Goal: Find specific page/section: Find specific page/section

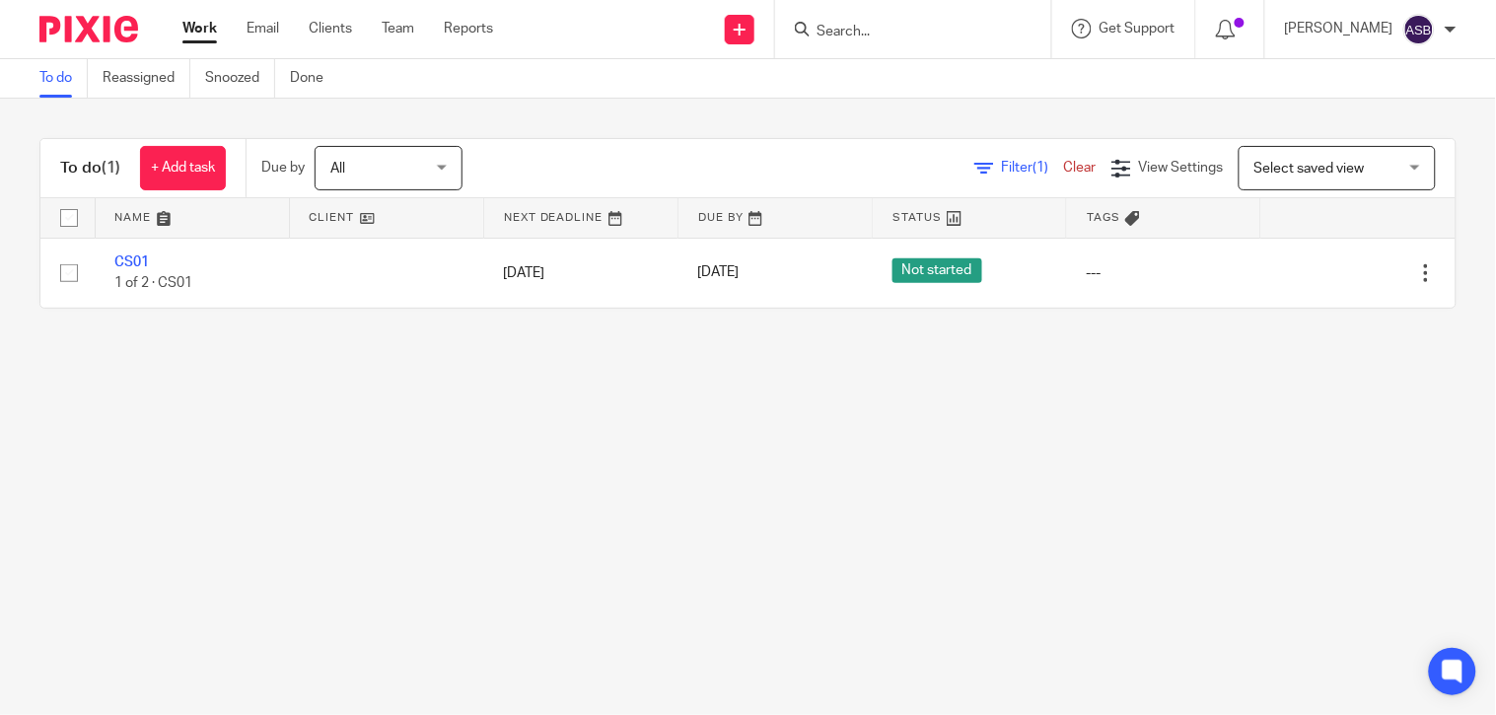
click at [894, 35] on input "Search" at bounding box center [902, 33] width 177 height 18
paste input "E23"
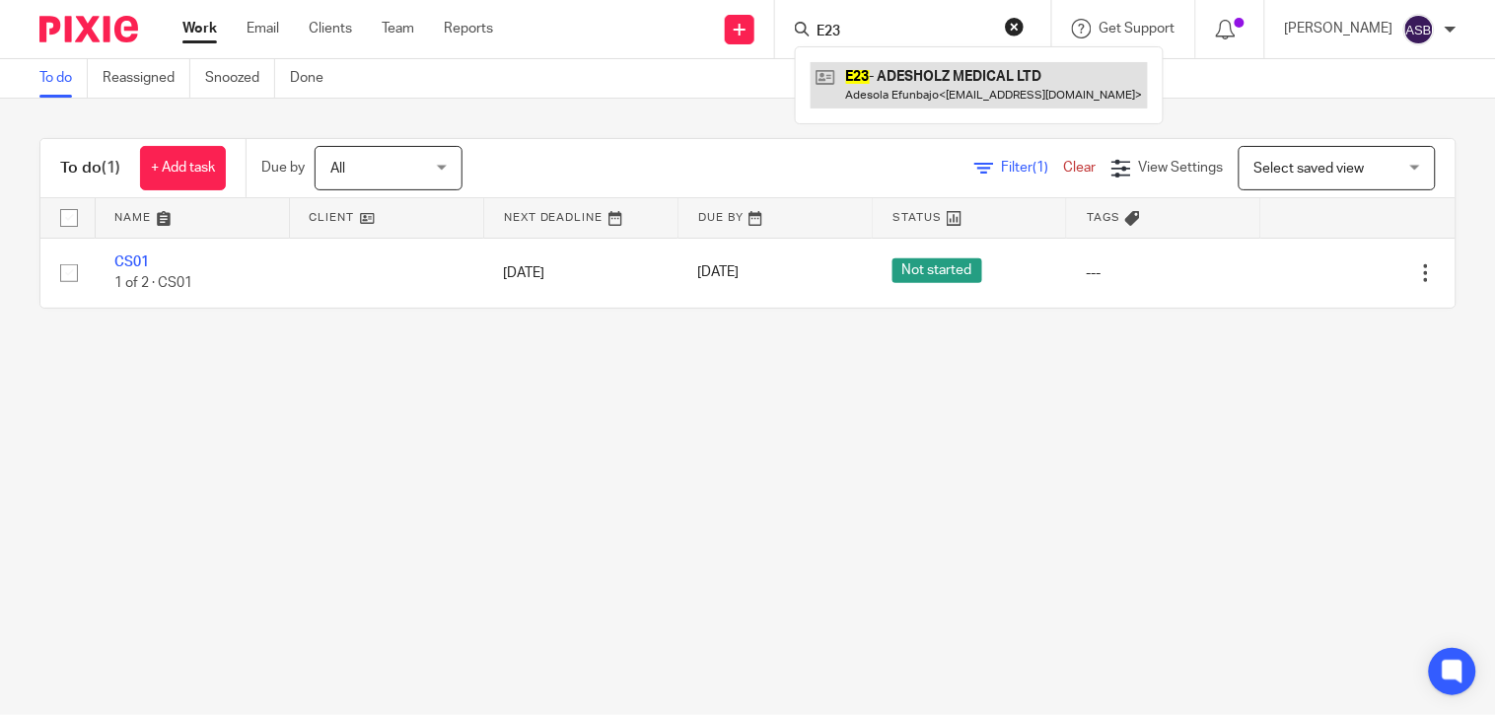
type input "E23"
click at [898, 81] on link at bounding box center [978, 84] width 337 height 45
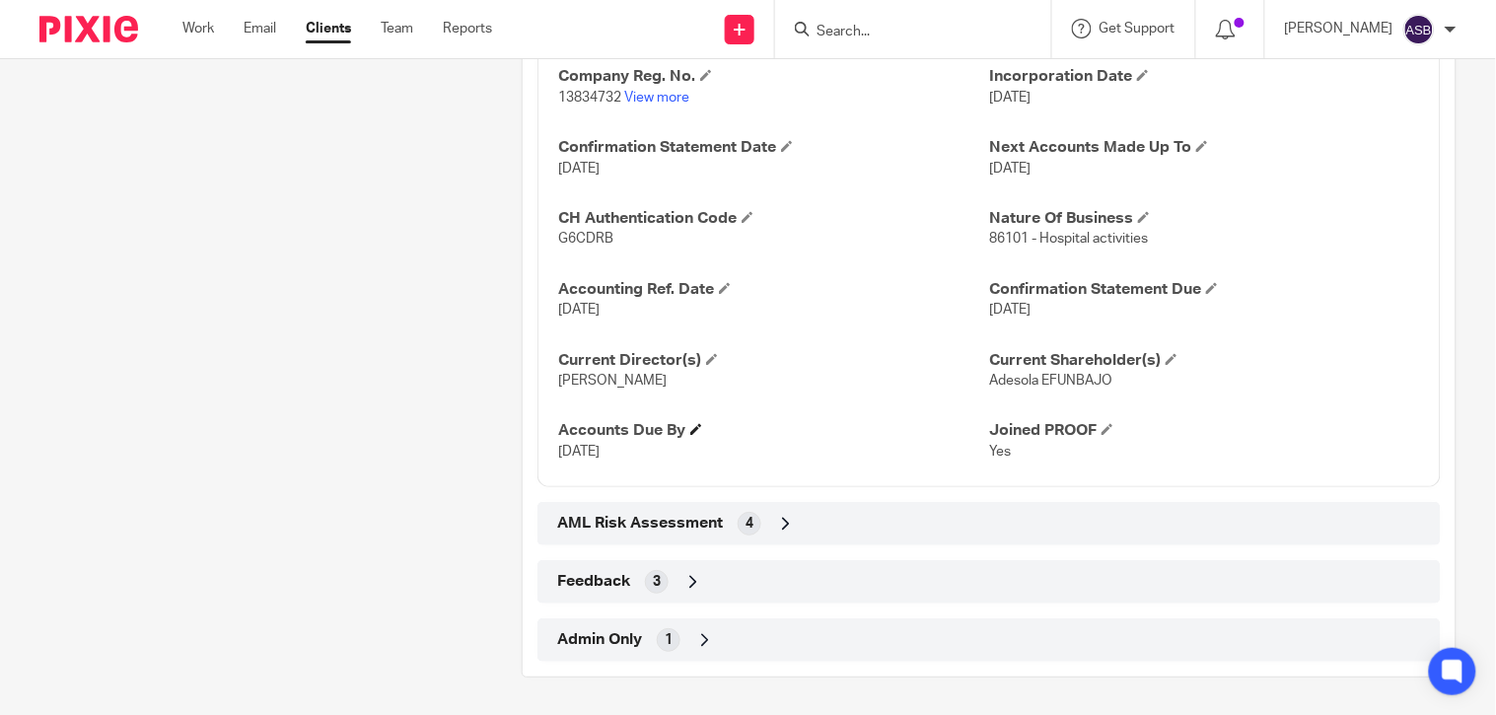
scroll to position [1682, 0]
click at [698, 631] on icon at bounding box center [705, 638] width 20 height 20
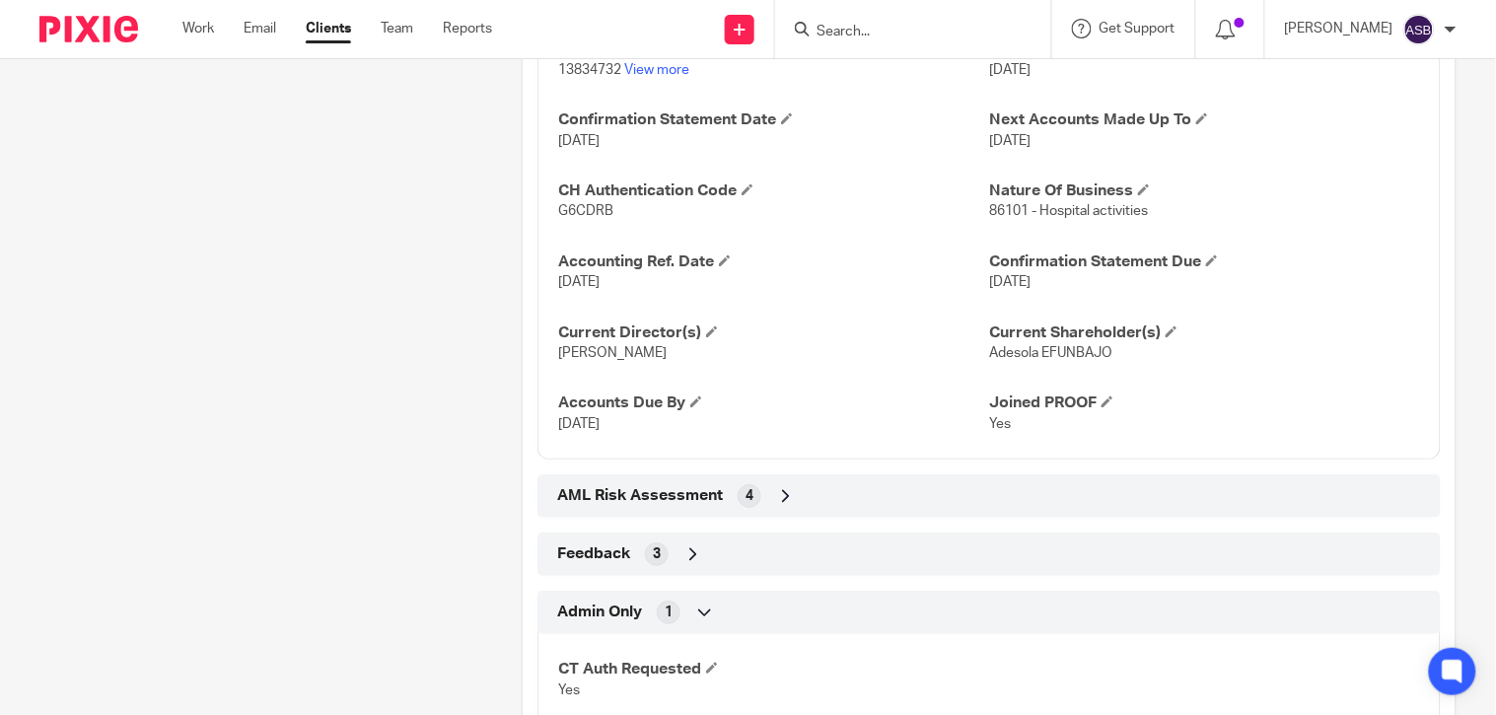
scroll to position [1775, 0]
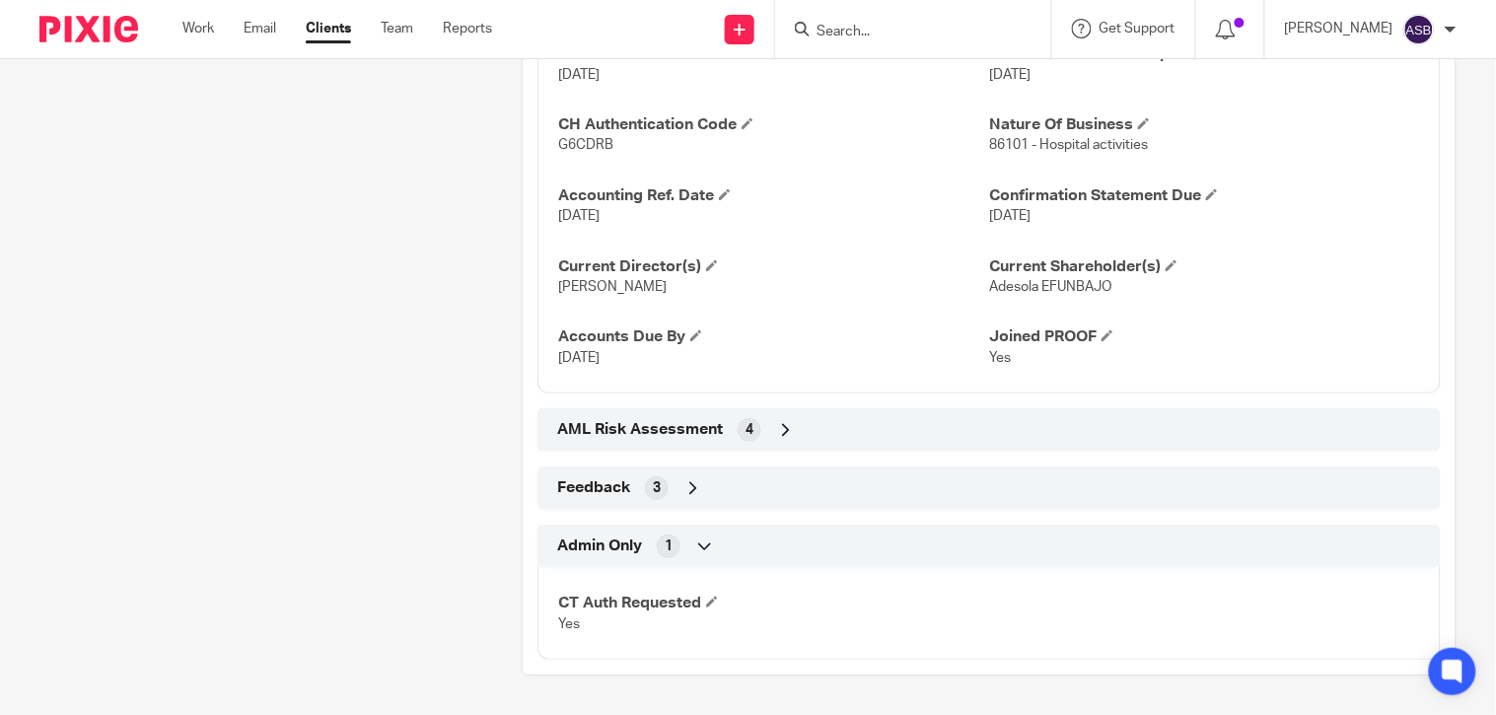
click at [703, 544] on icon at bounding box center [705, 546] width 20 height 20
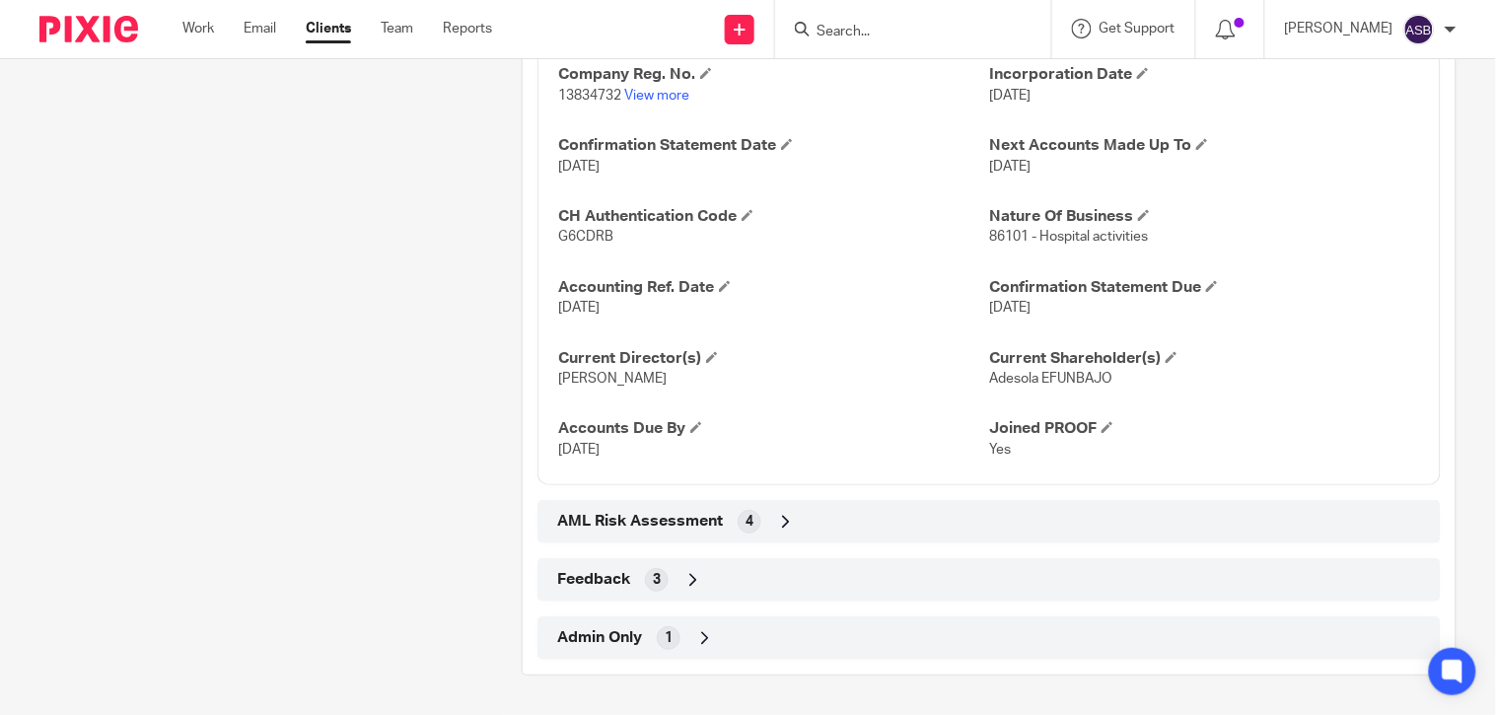
click at [686, 578] on icon at bounding box center [693, 580] width 20 height 20
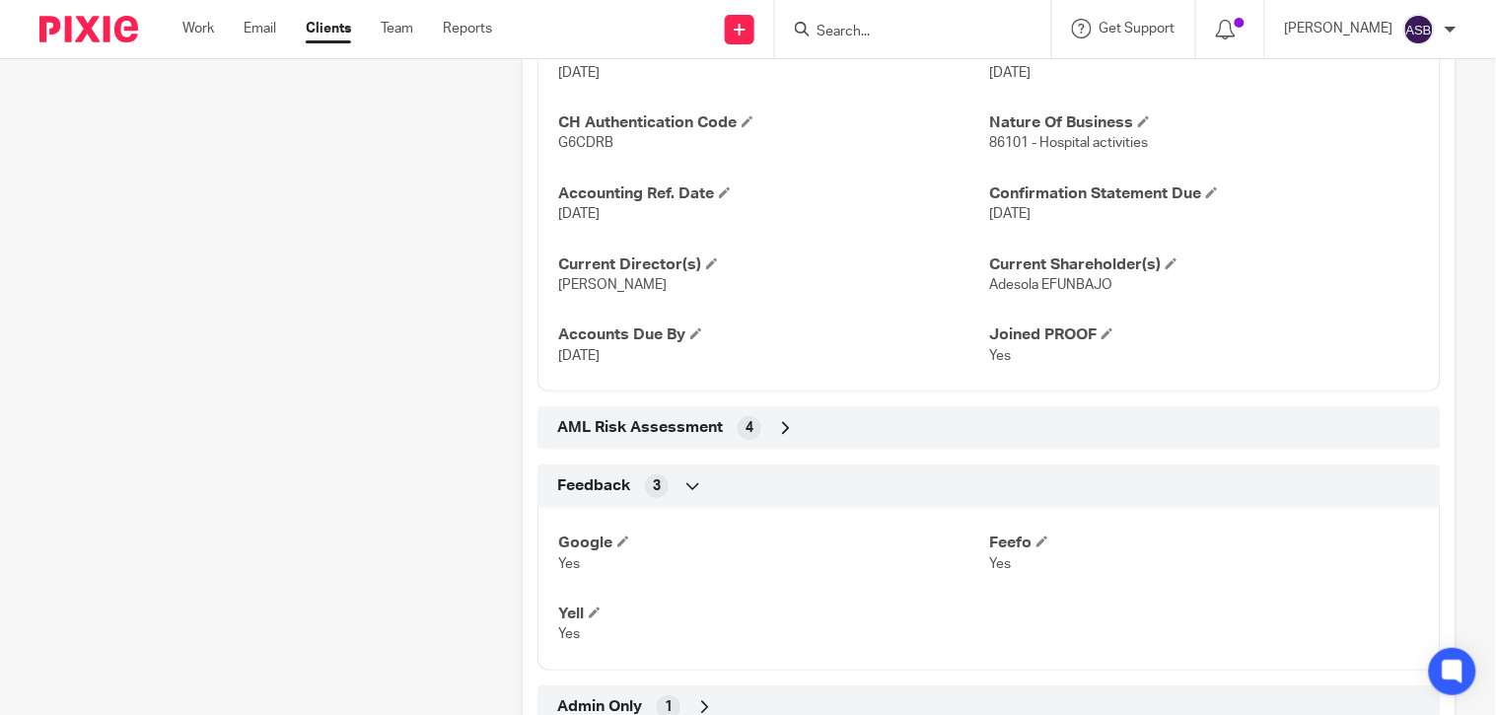
scroll to position [1845, 0]
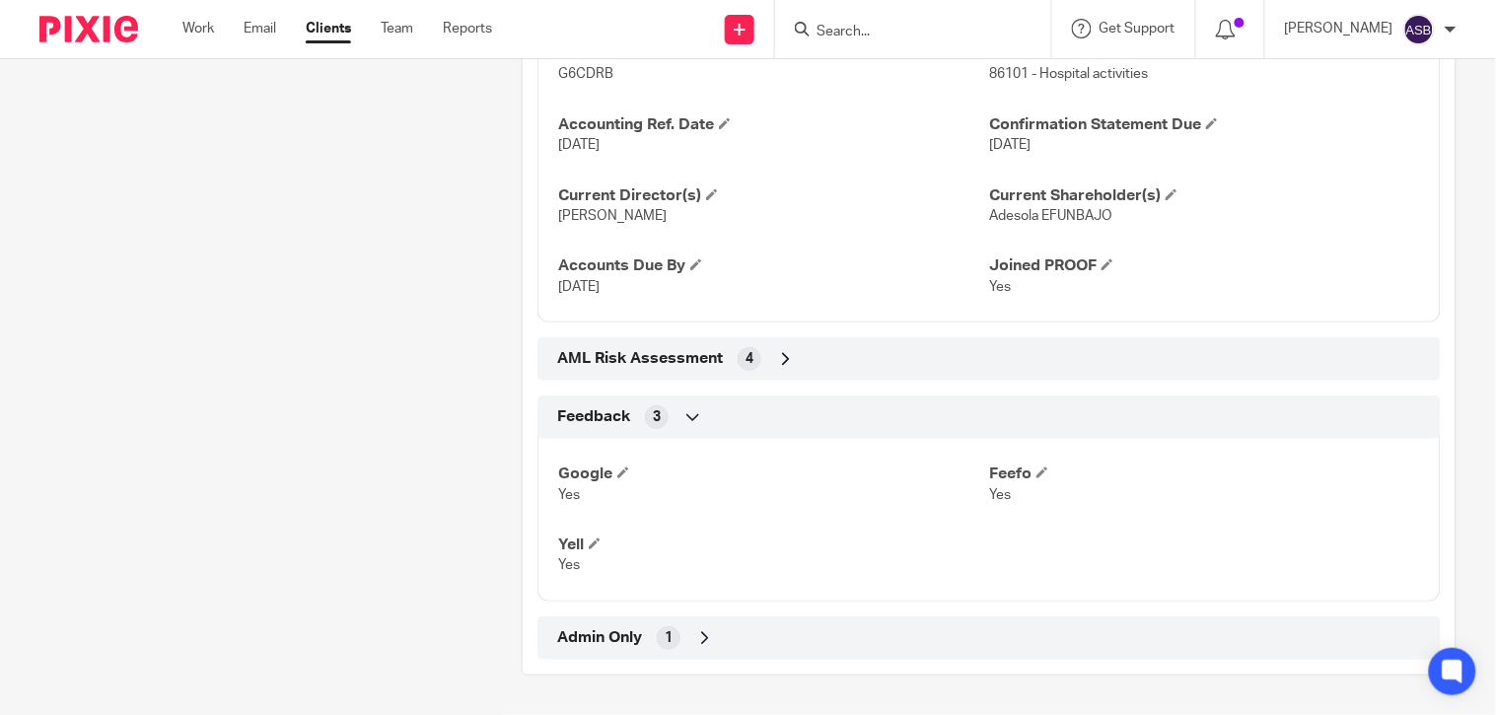
click at [688, 419] on icon at bounding box center [693, 417] width 20 height 20
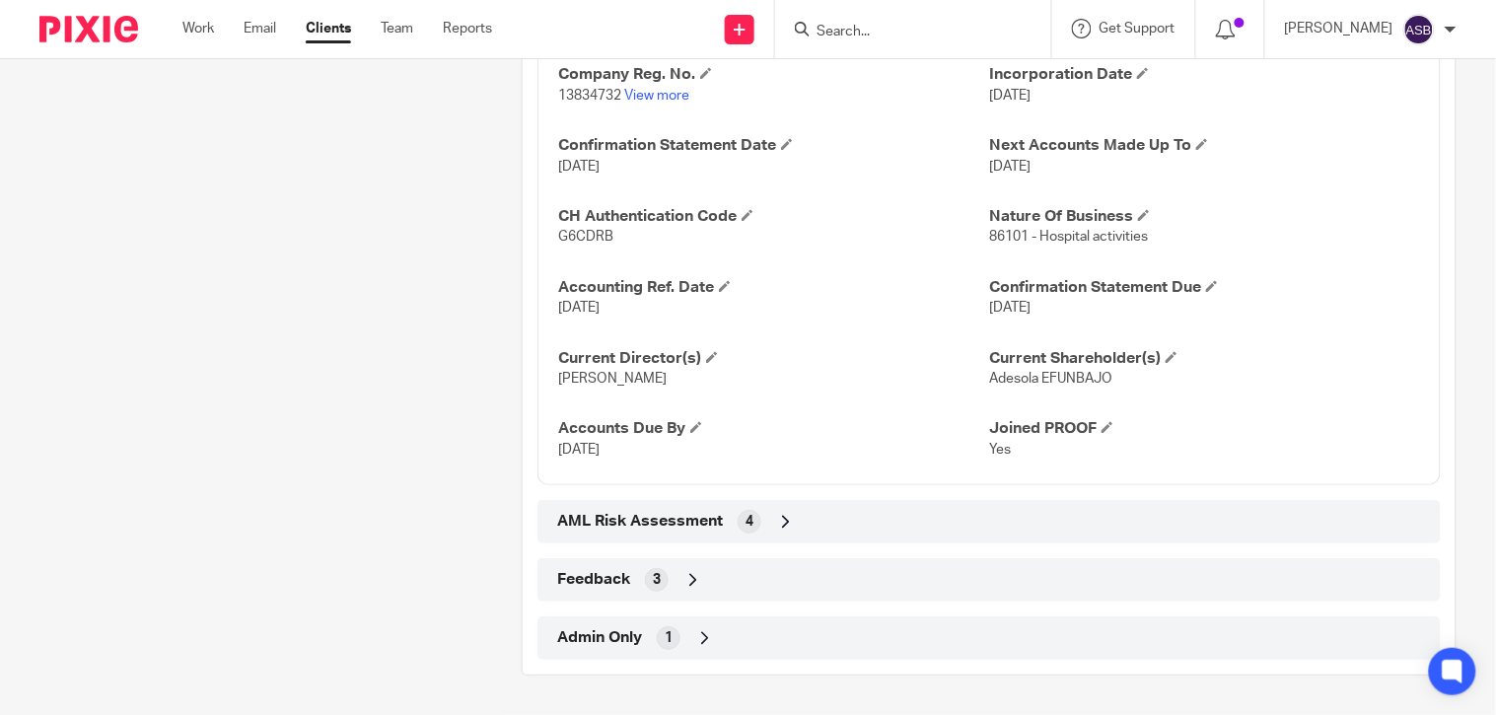
click at [776, 519] on icon at bounding box center [786, 522] width 20 height 20
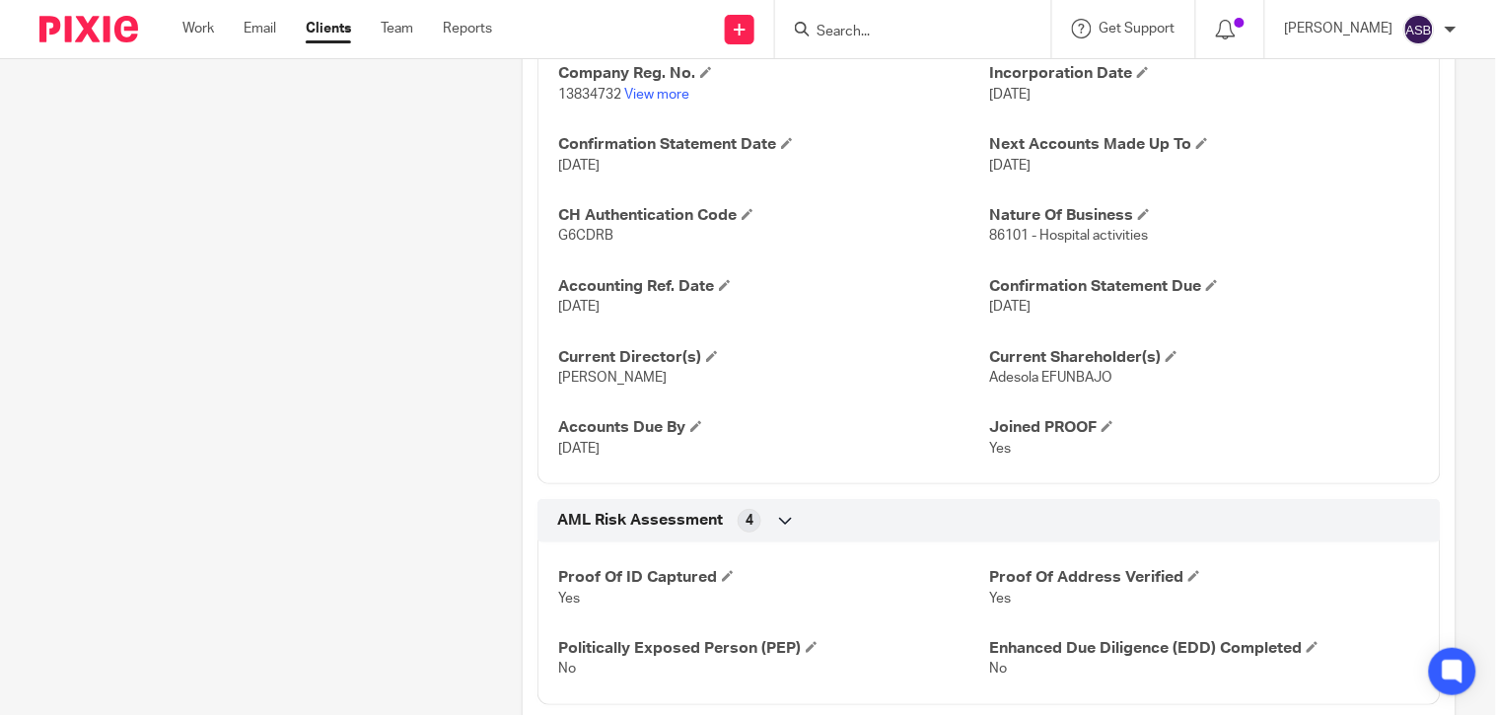
scroll to position [1845, 0]
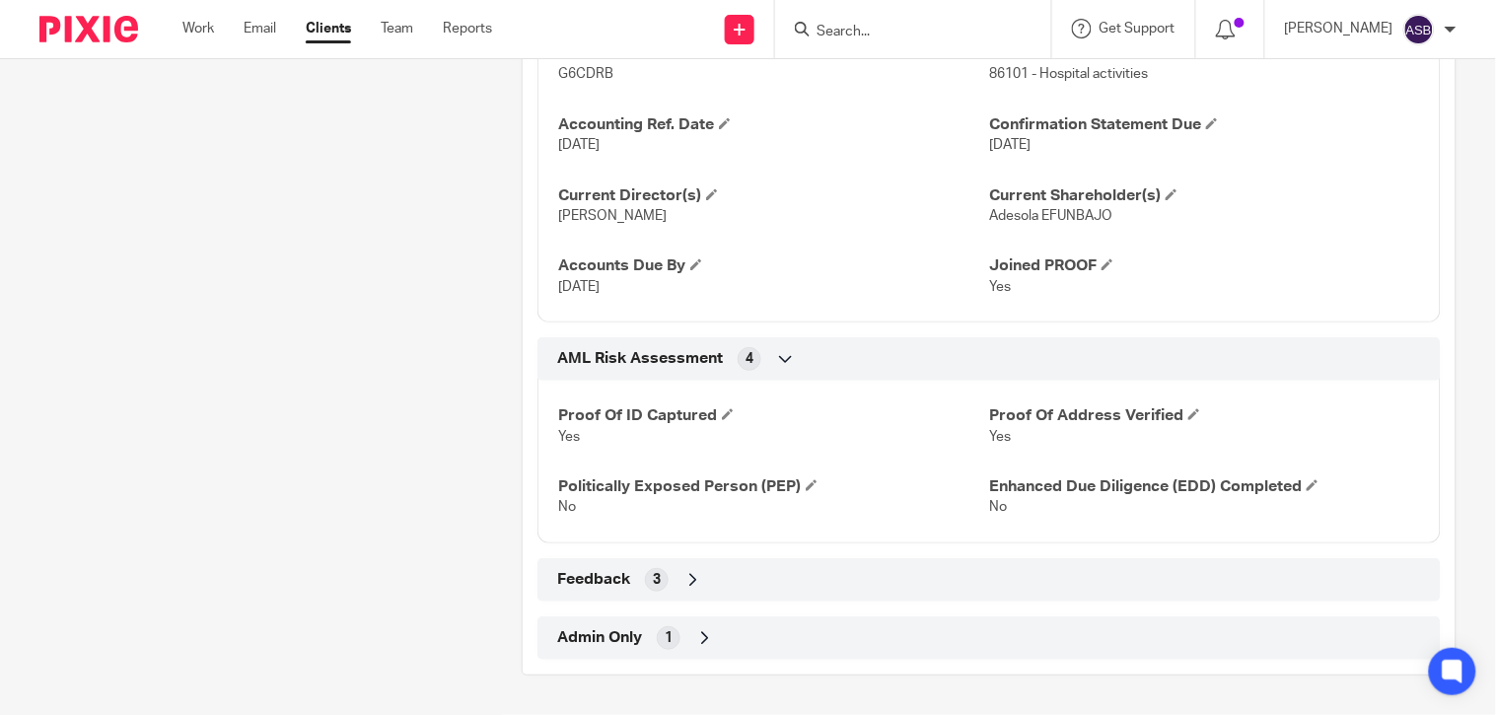
click at [777, 361] on icon at bounding box center [786, 359] width 20 height 20
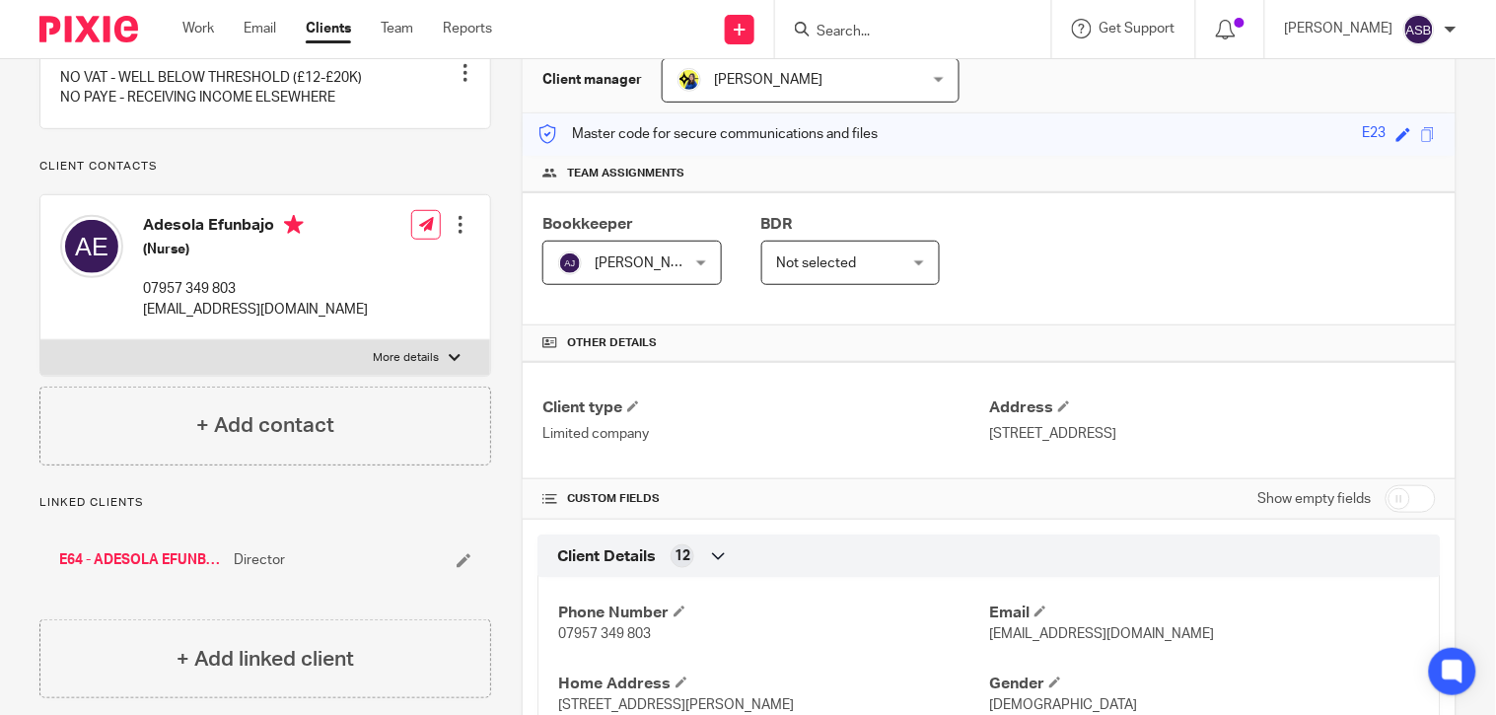
scroll to position [219, 0]
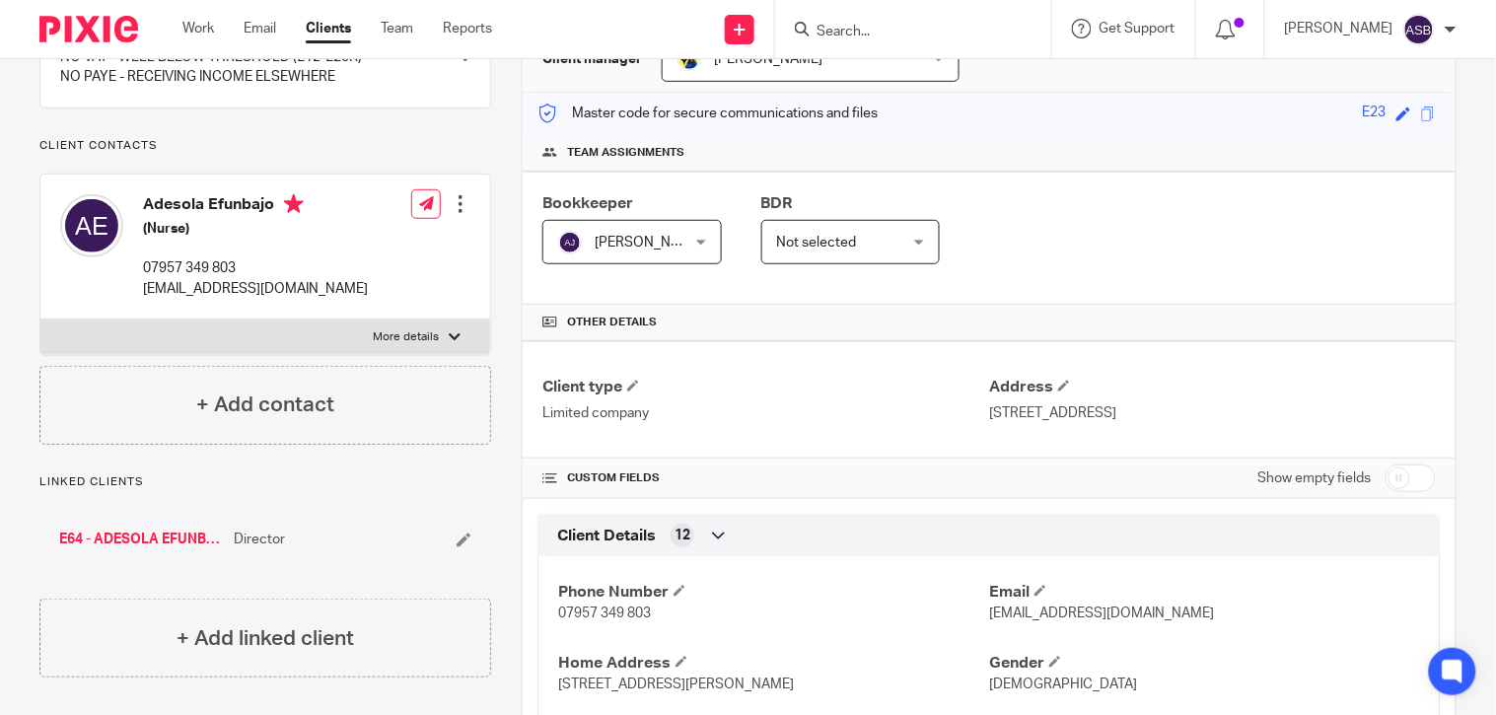
click at [1385, 475] on input "checkbox" at bounding box center [1410, 478] width 50 height 28
checkbox input "true"
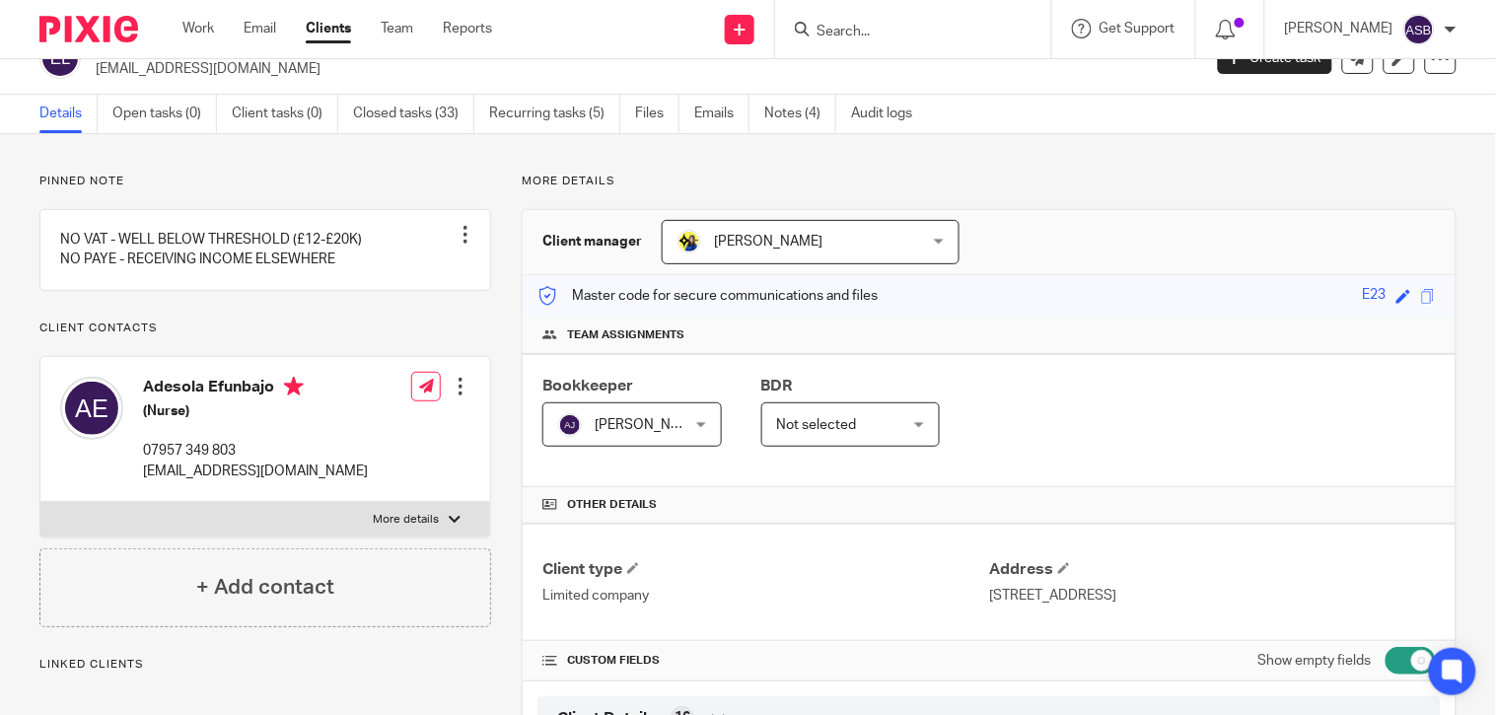
scroll to position [0, 0]
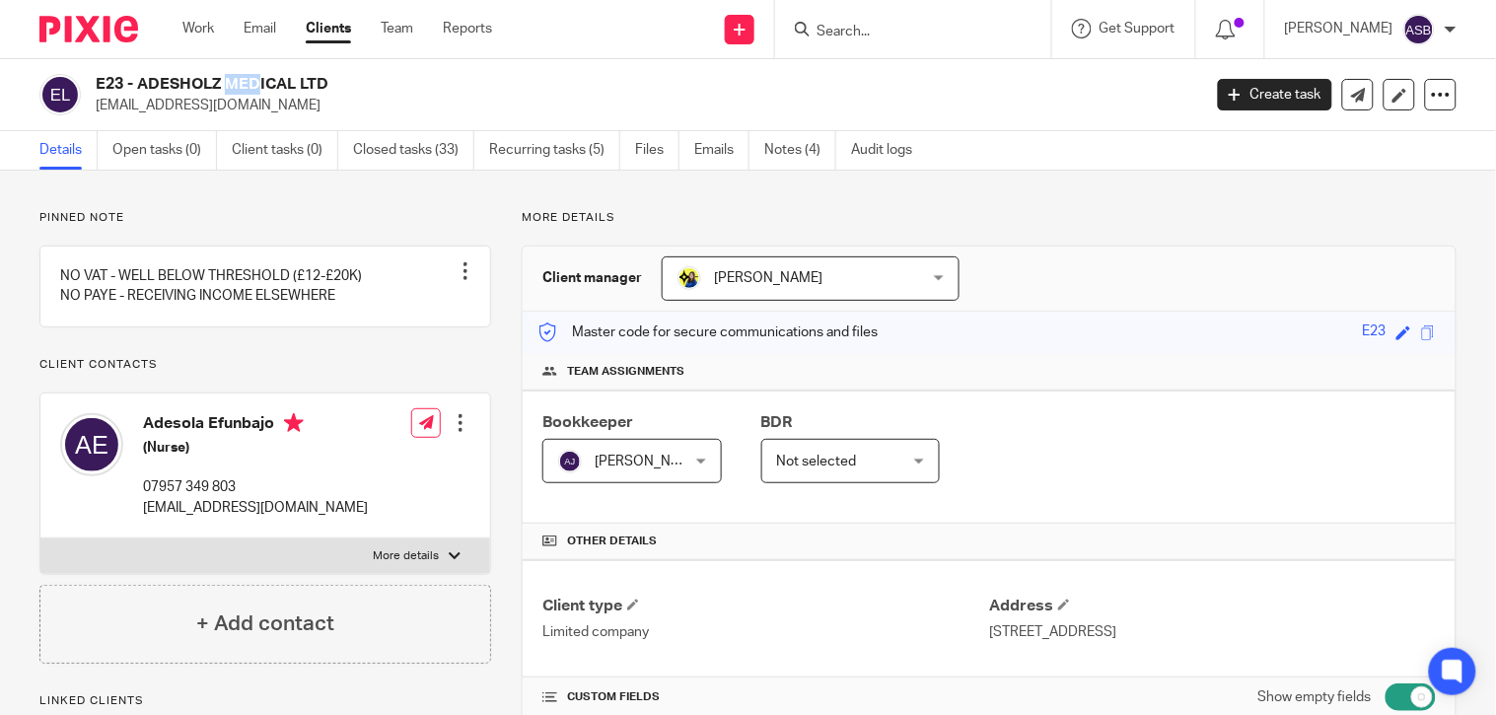
drag, startPoint x: 95, startPoint y: 79, endPoint x: 121, endPoint y: 83, distance: 26.9
click at [121, 83] on h2 "E23 - ADESHOLZ MEDICAL LTD" at bounding box center [533, 84] width 874 height 21
copy h2 "E23"
click at [844, 43] on div at bounding box center [913, 29] width 276 height 58
click at [843, 35] on input "Search" at bounding box center [902, 33] width 177 height 18
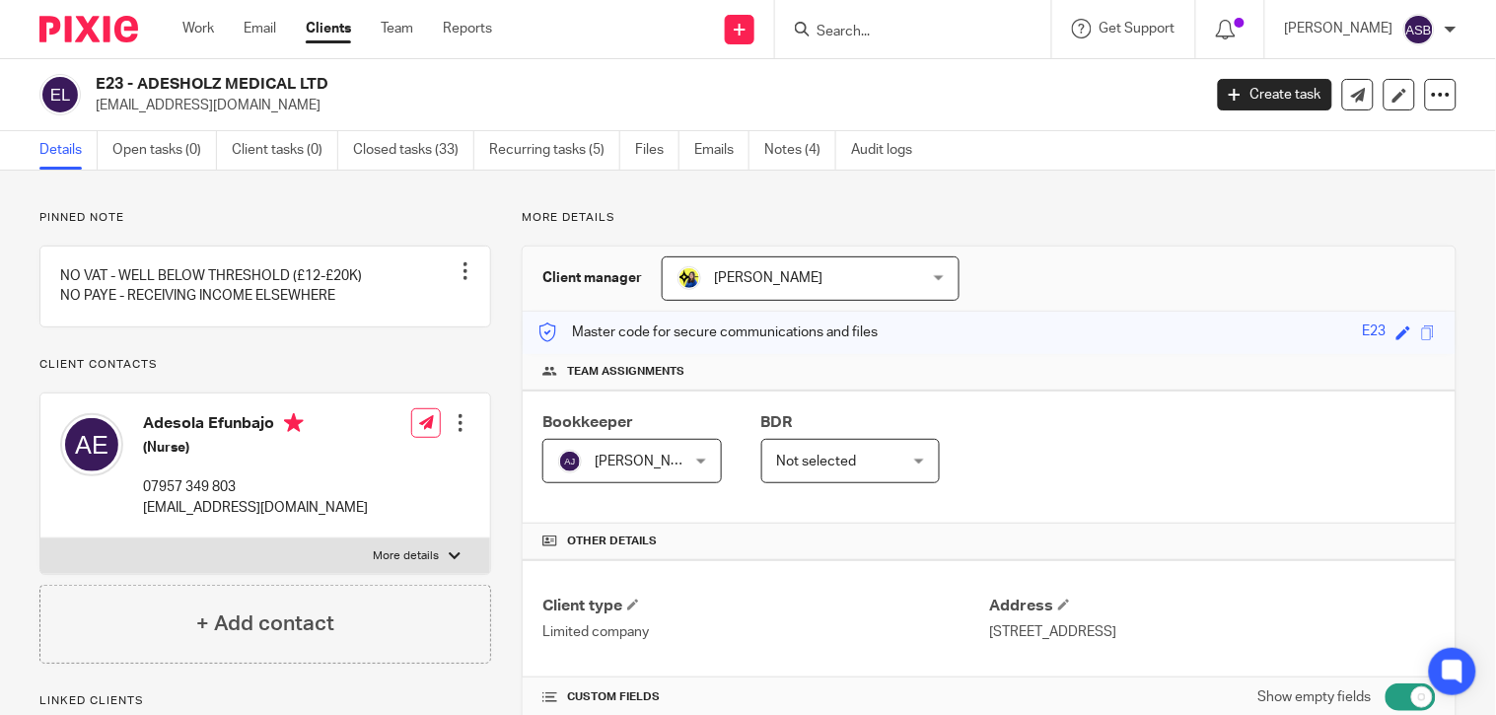
paste input "7 Mountains Prop"
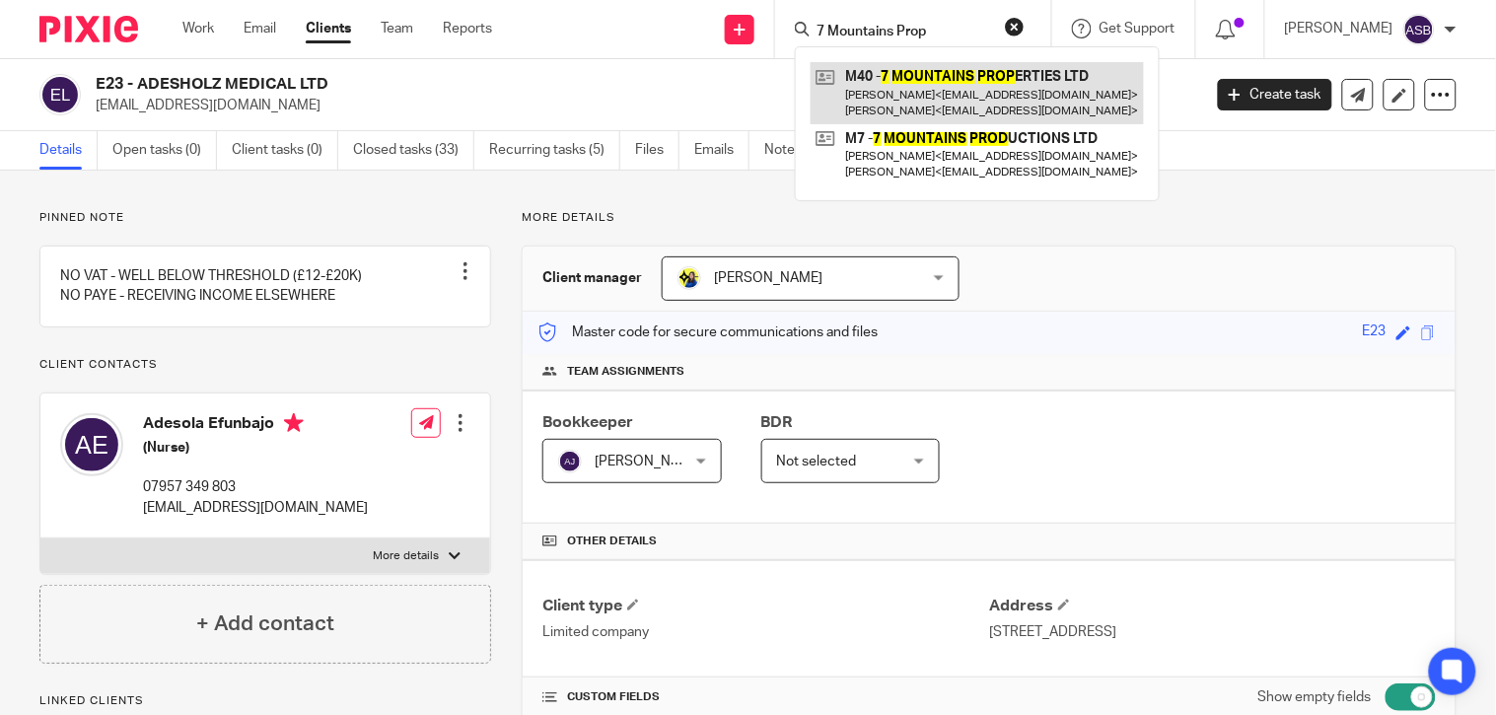
type input "7 Mountains Prop"
click at [976, 91] on link at bounding box center [976, 92] width 333 height 61
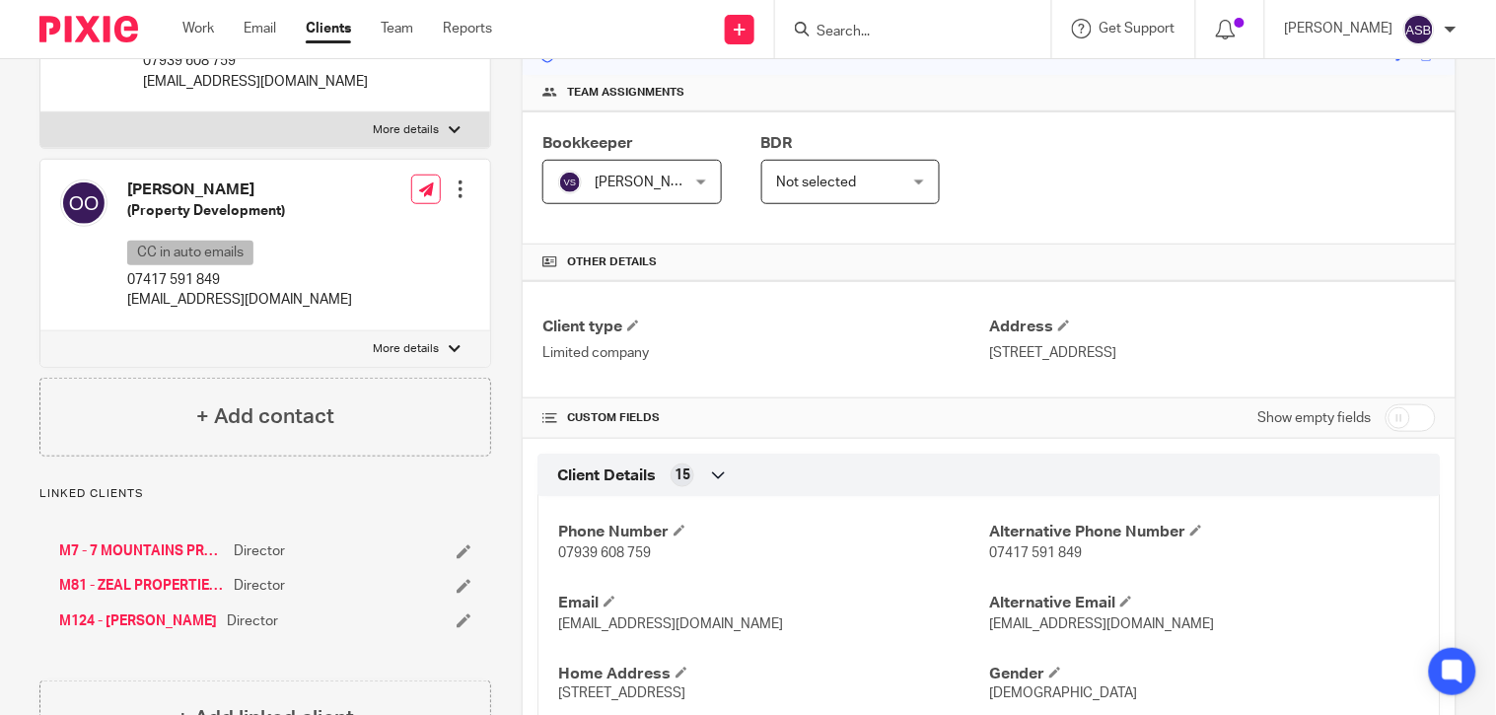
scroll to position [547, 0]
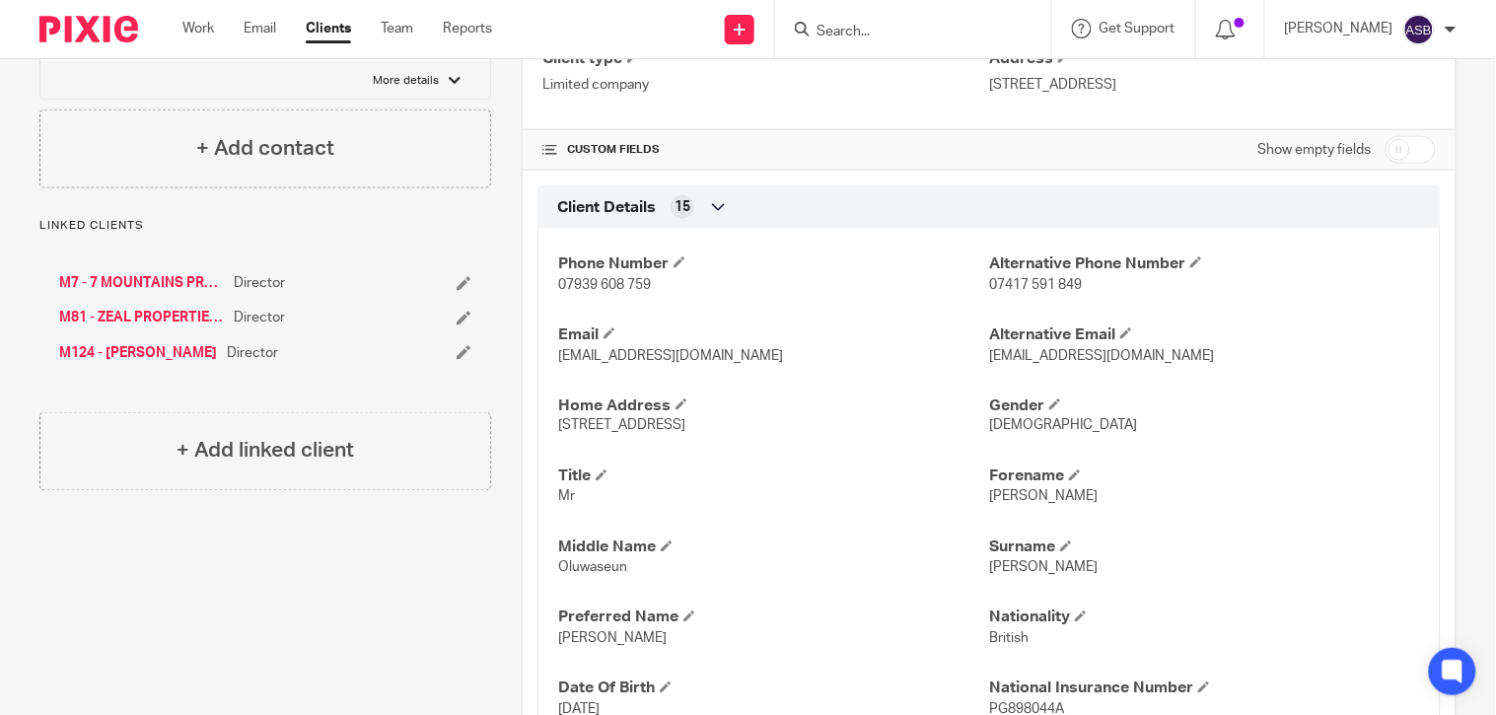
click at [133, 280] on link "M7 - 7 MOUNTAINS PRODUCTIONS LTD" at bounding box center [141, 283] width 165 height 20
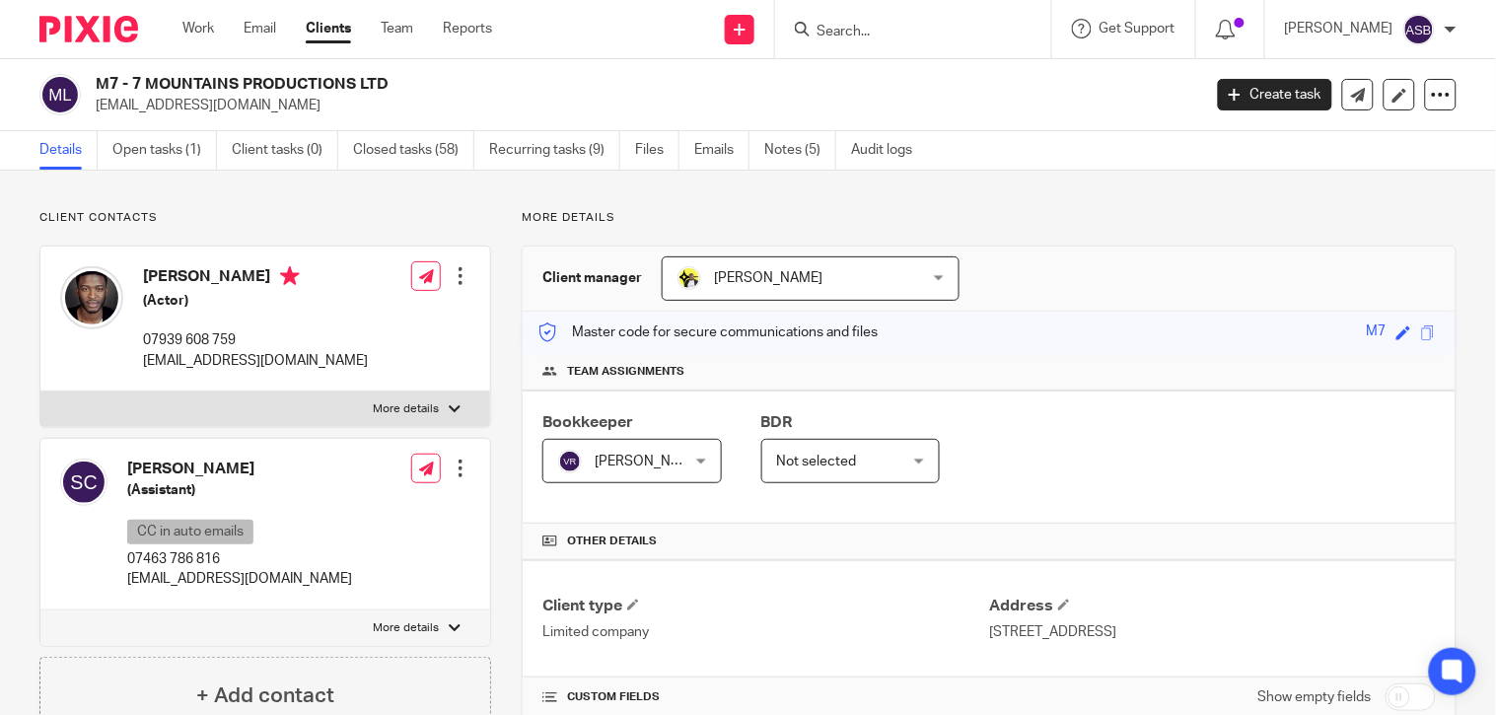
click at [881, 25] on input "Search" at bounding box center [902, 33] width 177 height 18
paste input "E23"
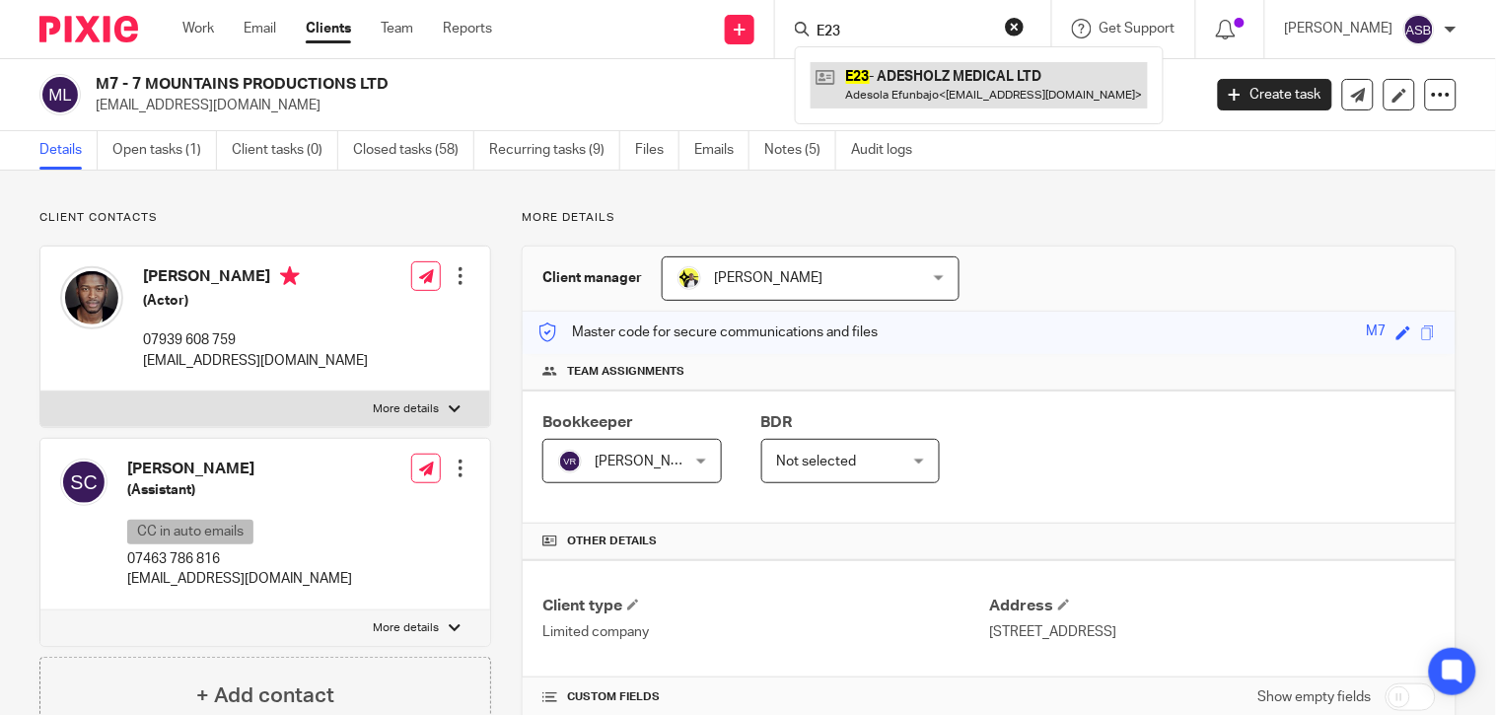
type input "E23"
click at [890, 71] on link at bounding box center [978, 84] width 337 height 45
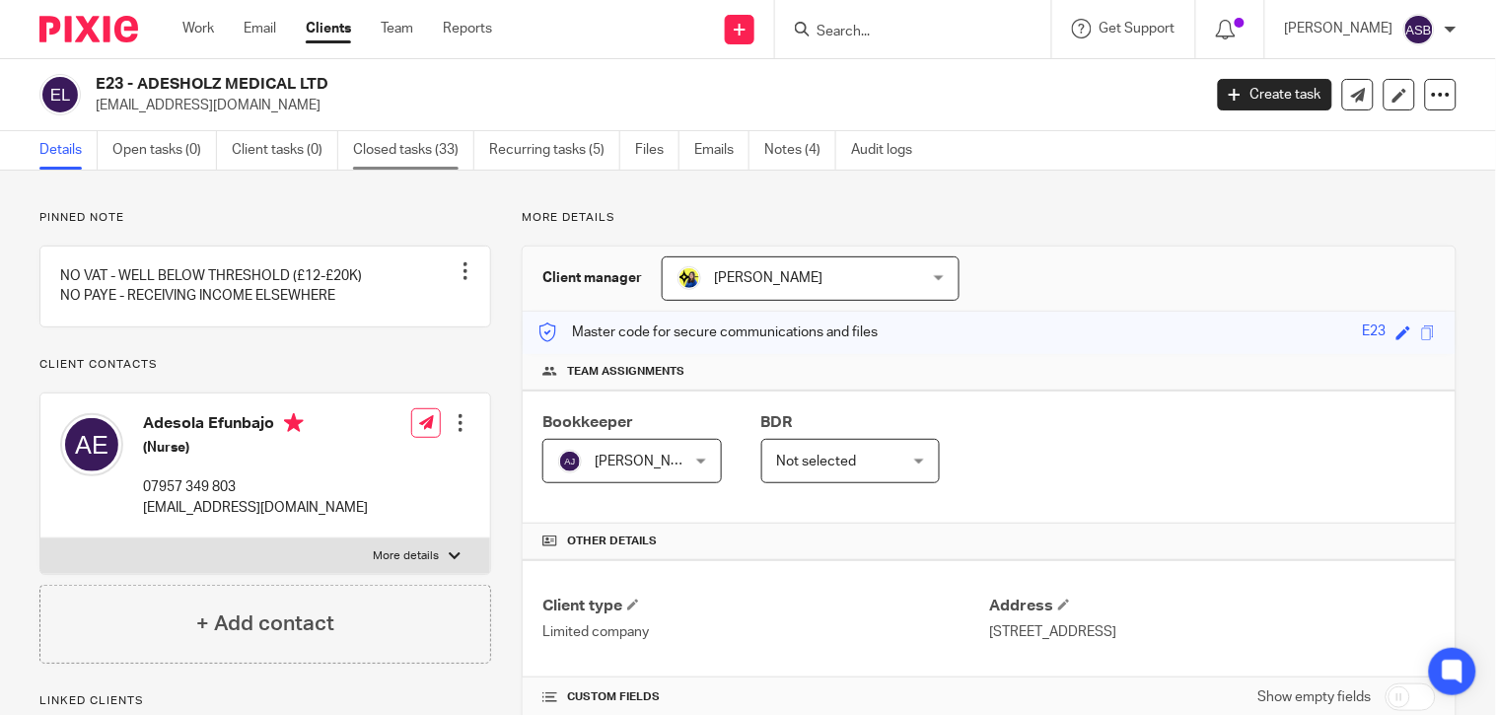
click at [441, 158] on link "Closed tasks (33)" at bounding box center [413, 150] width 121 height 38
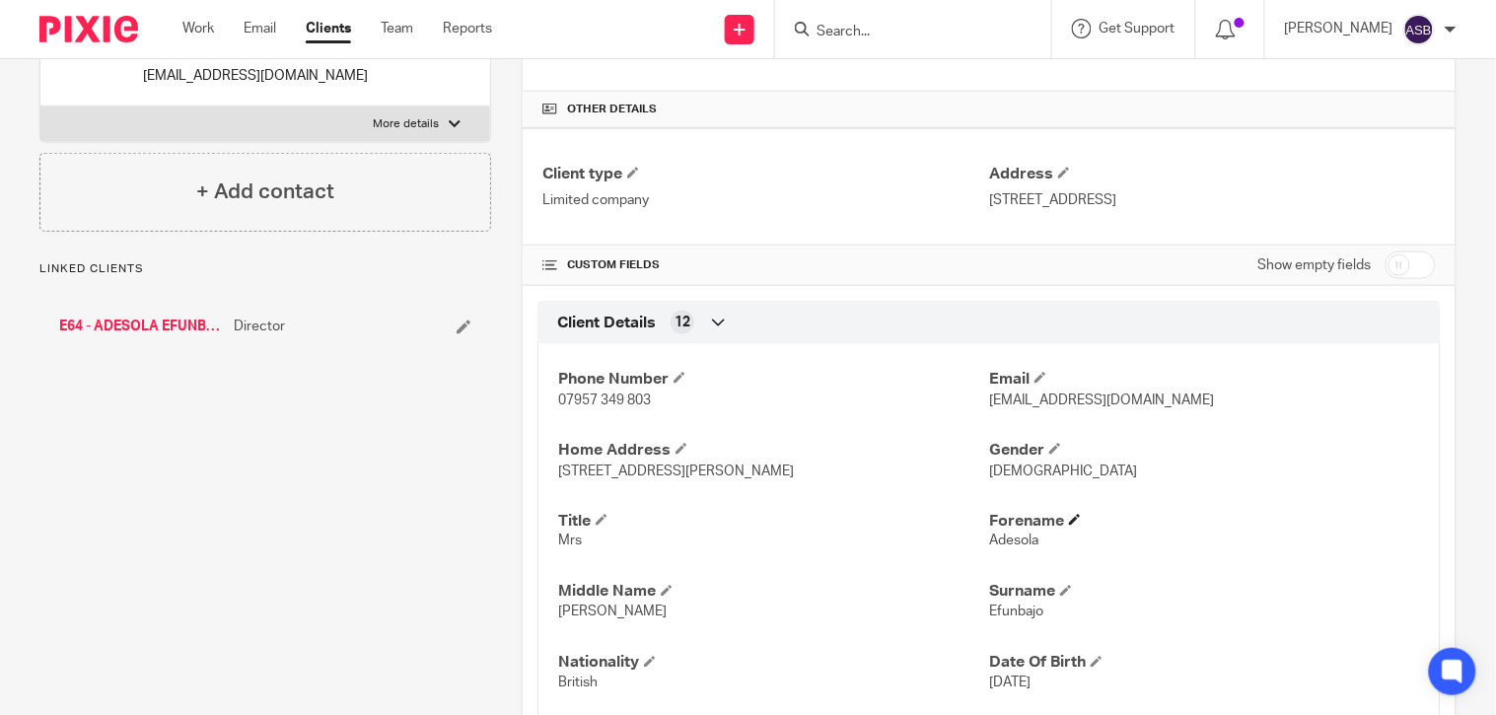
scroll to position [438, 0]
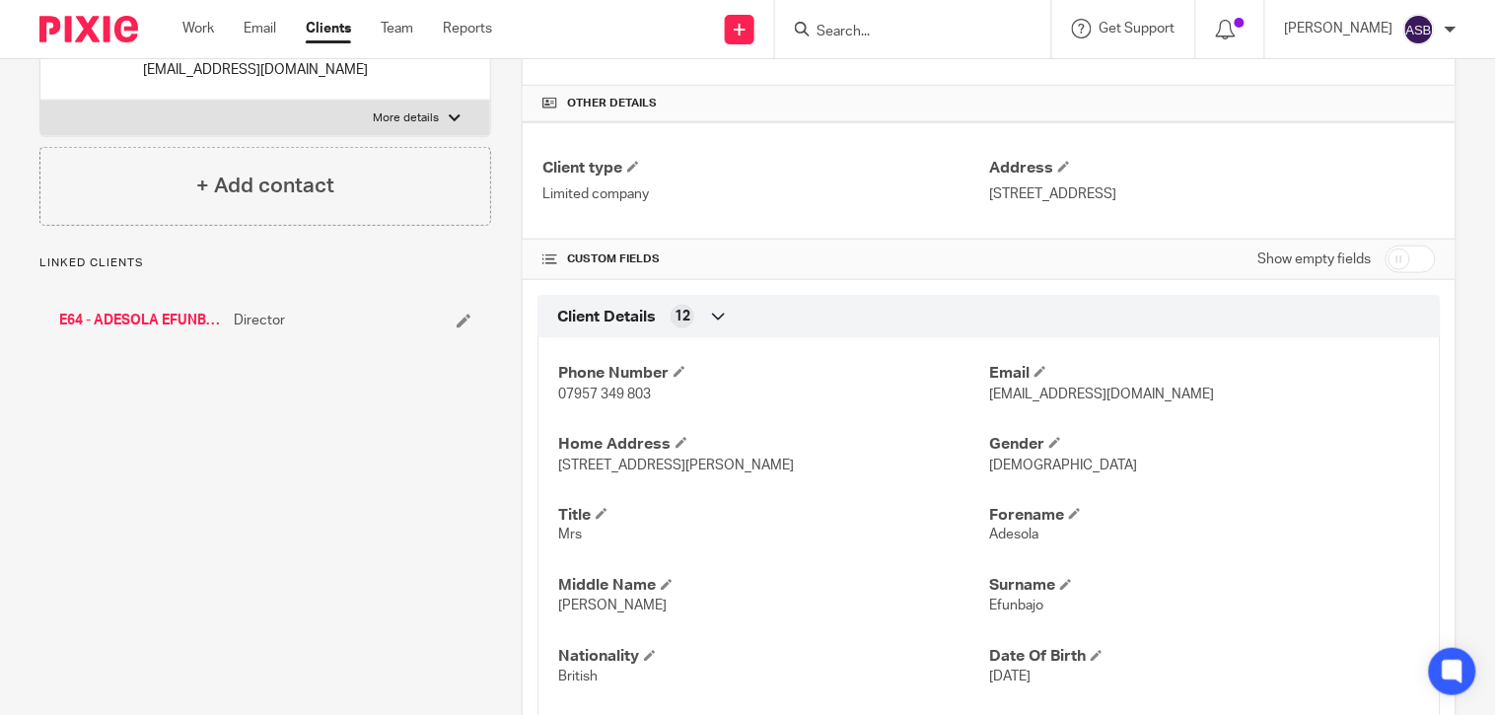
click at [1401, 268] on input "checkbox" at bounding box center [1410, 260] width 50 height 28
checkbox input "true"
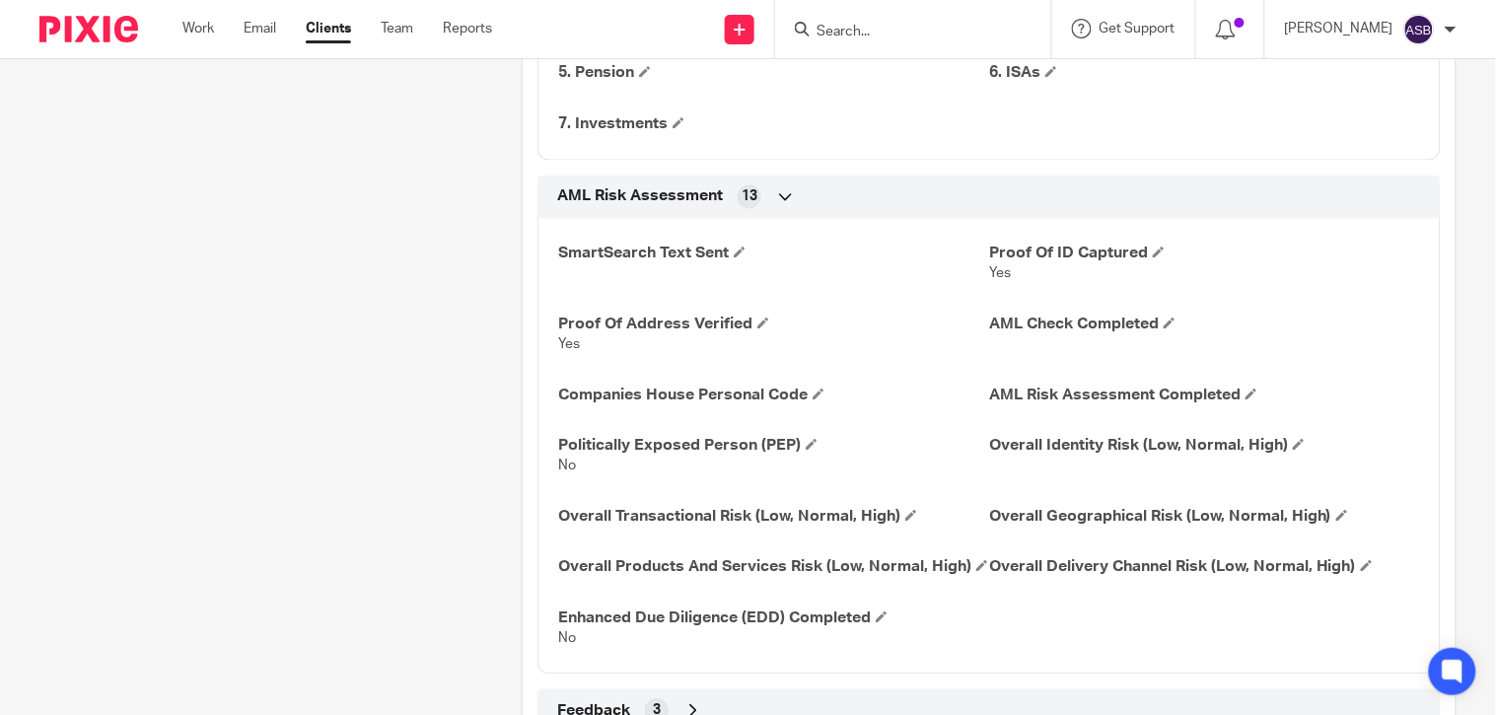
scroll to position [2958, 0]
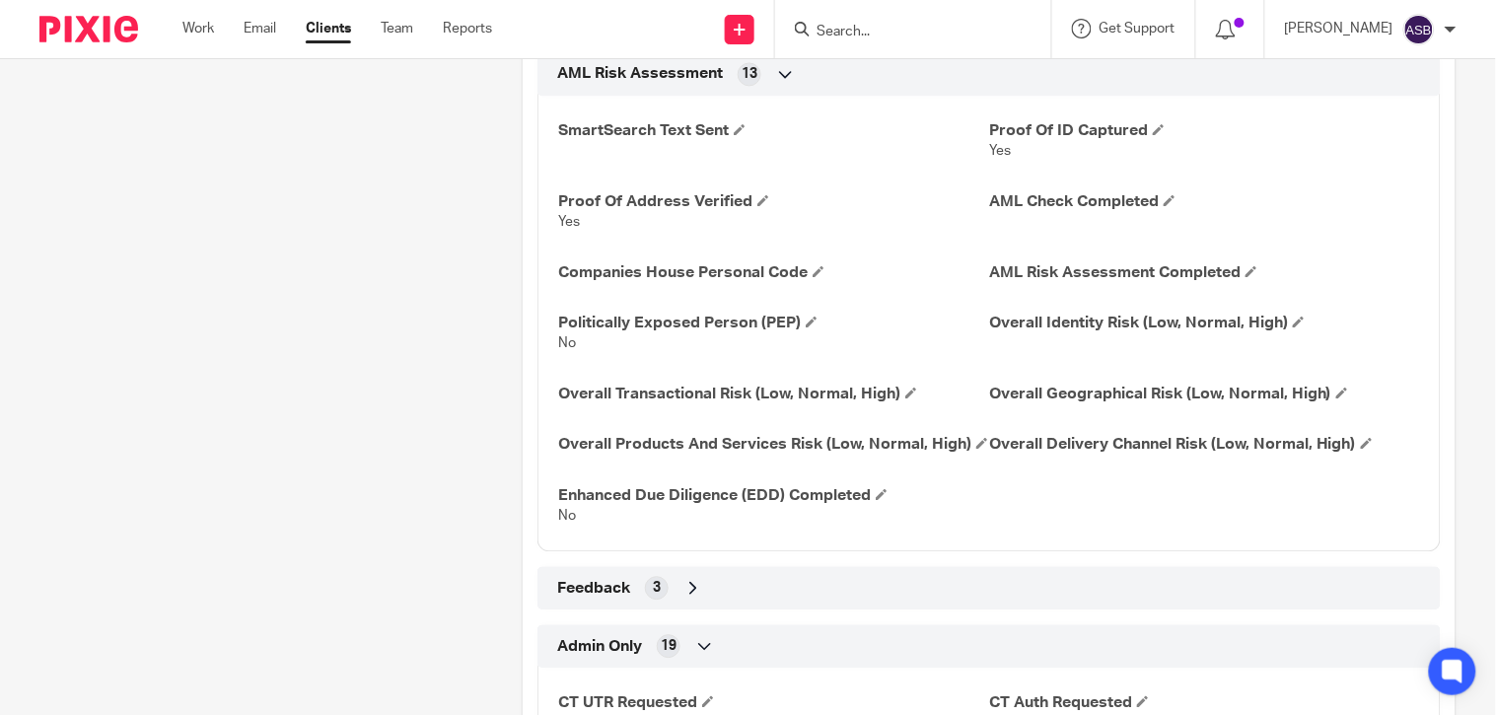
click at [686, 597] on icon at bounding box center [693, 588] width 20 height 20
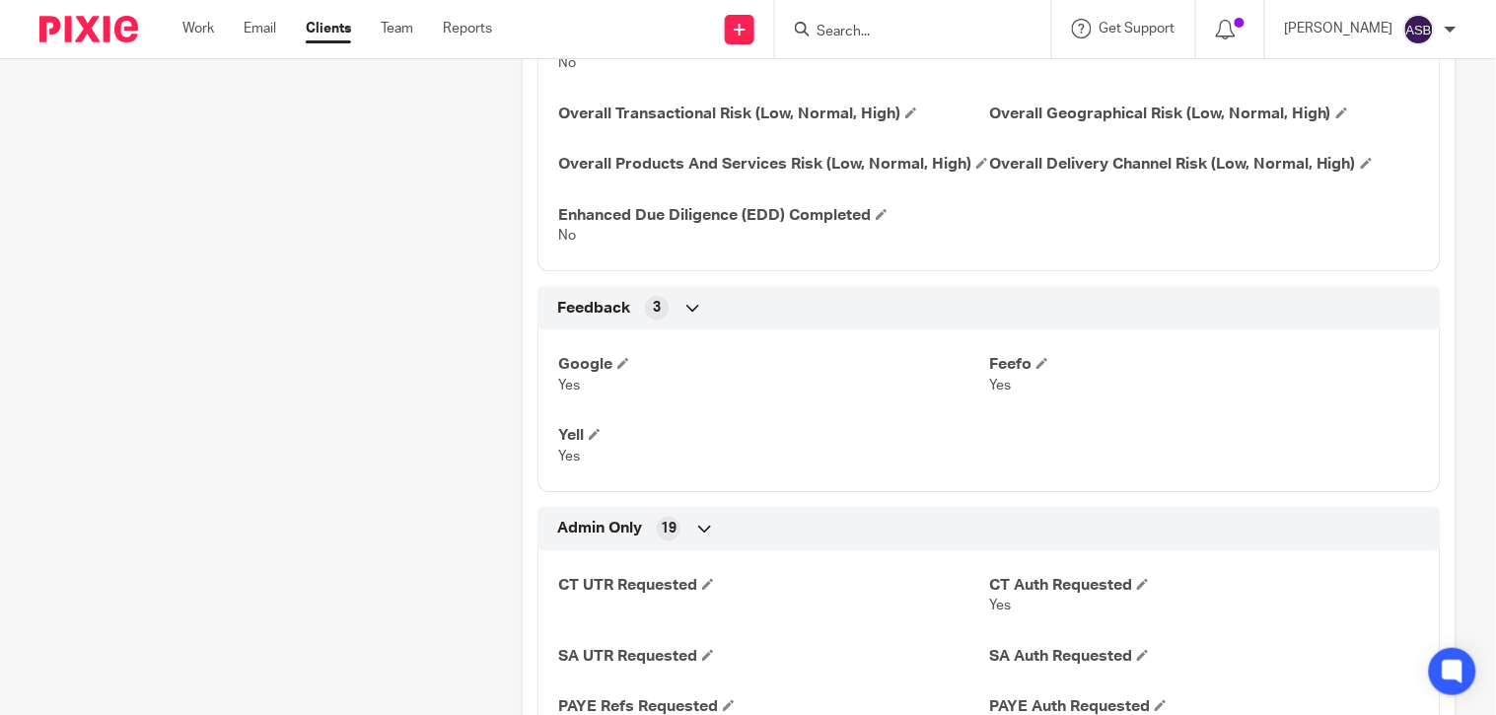
scroll to position [3286, 0]
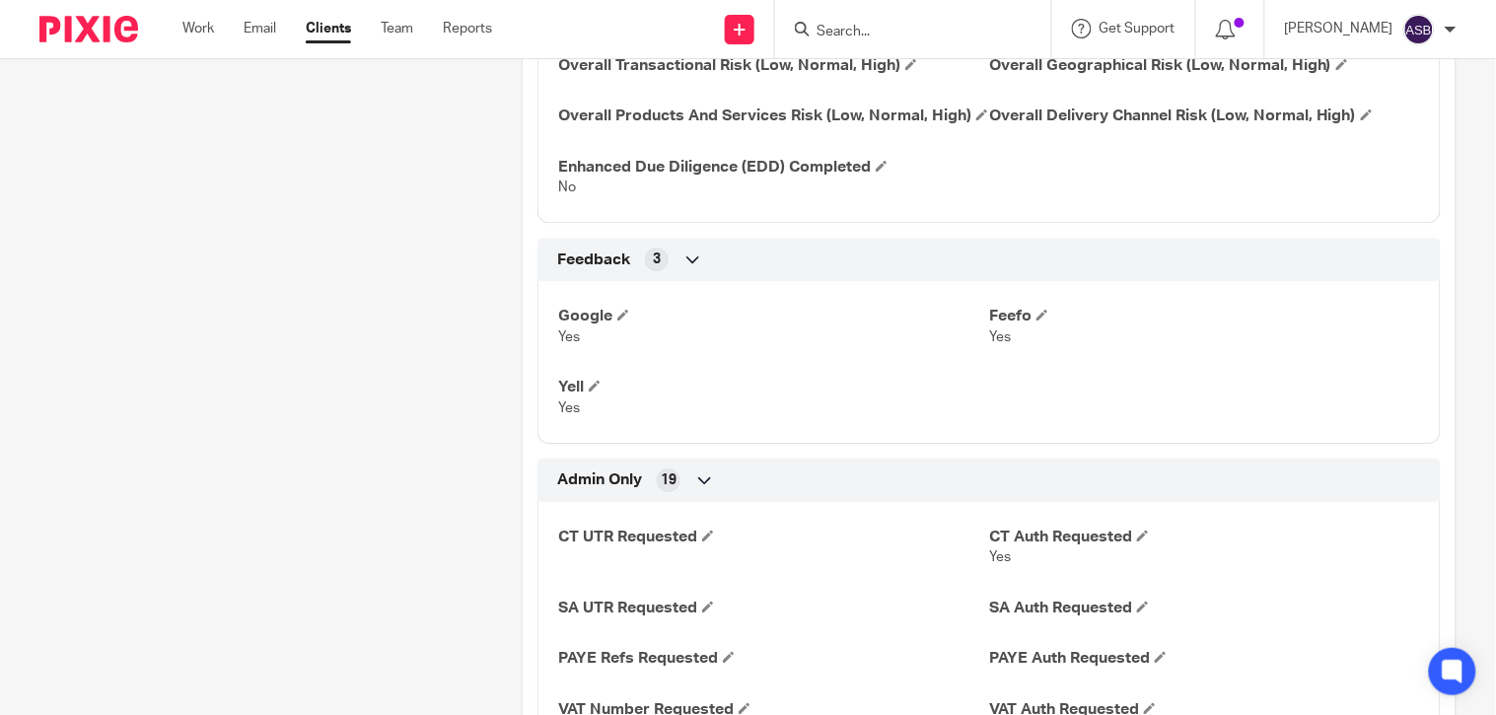
click at [691, 269] on icon at bounding box center [693, 259] width 20 height 20
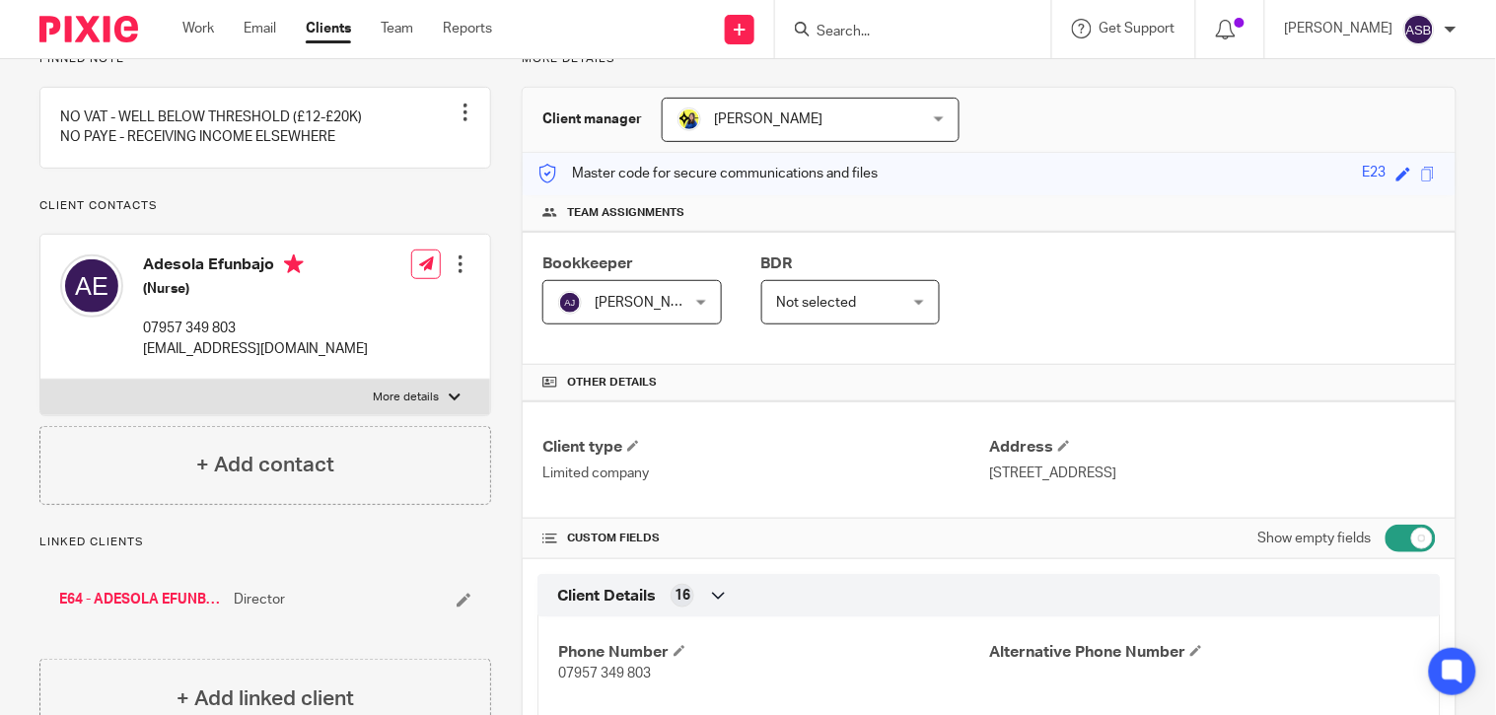
scroll to position [0, 0]
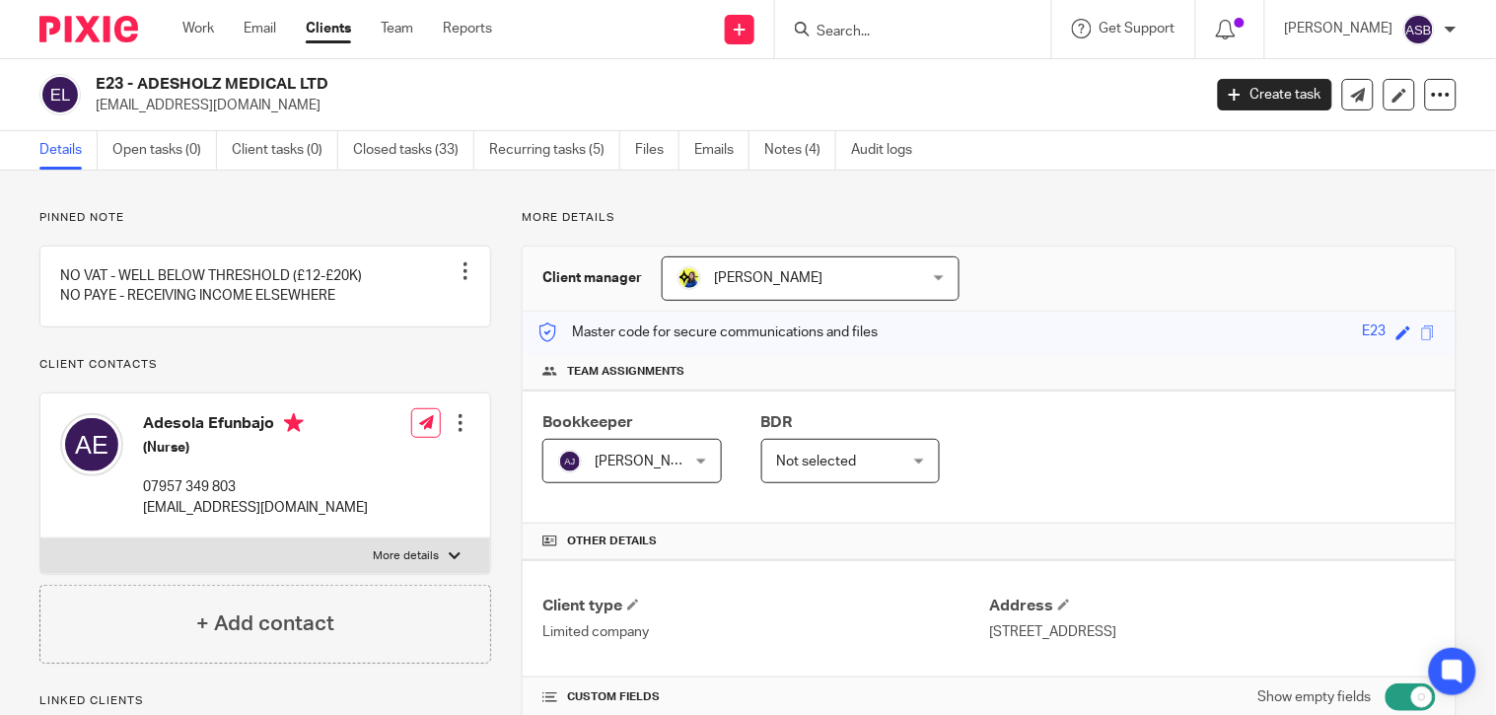
drag, startPoint x: 239, startPoint y: 86, endPoint x: 343, endPoint y: 86, distance: 104.5
click at [343, 86] on h2 "E23 - ADESHOLZ MEDICAL LTD" at bounding box center [533, 84] width 874 height 21
copy h2 "ADESHOLZ MEDICAL LTD"
click at [861, 32] on input "Search" at bounding box center [902, 33] width 177 height 18
paste input "TEECOS"
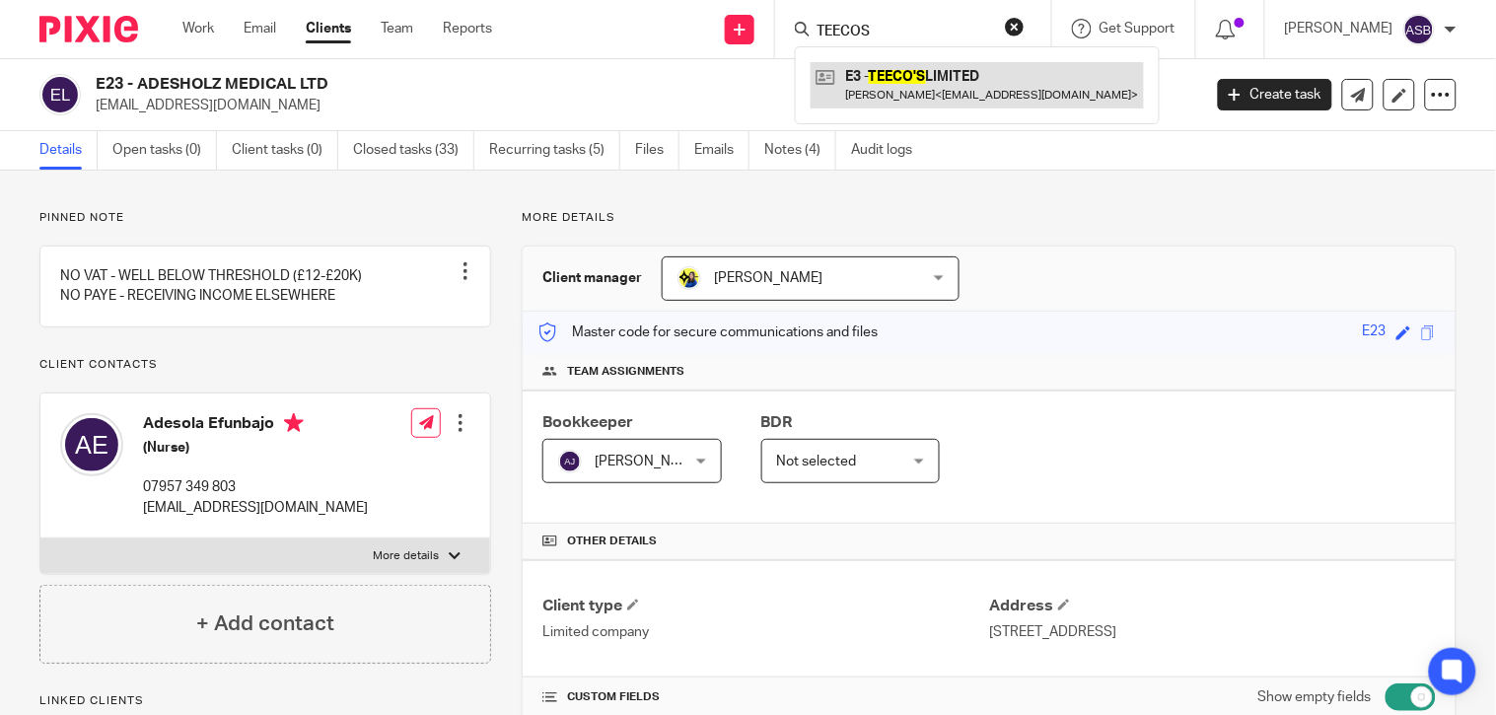
type input "TEECOS"
click at [903, 87] on link at bounding box center [976, 84] width 333 height 45
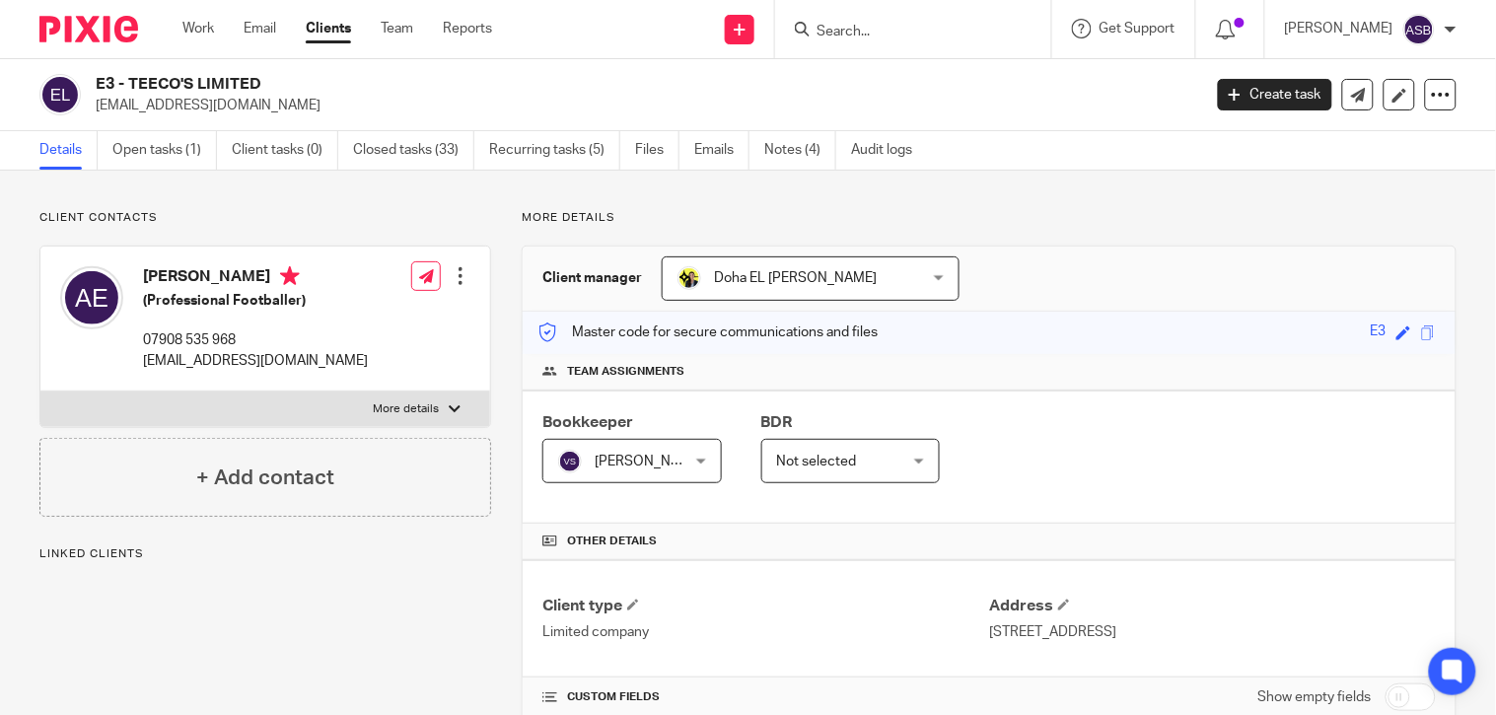
click at [190, 87] on h2 "E3 - TEECO'S LIMITED" at bounding box center [533, 84] width 874 height 21
click at [846, 37] on input "Search" at bounding box center [902, 33] width 177 height 18
paste input "JAMES MATTHE"
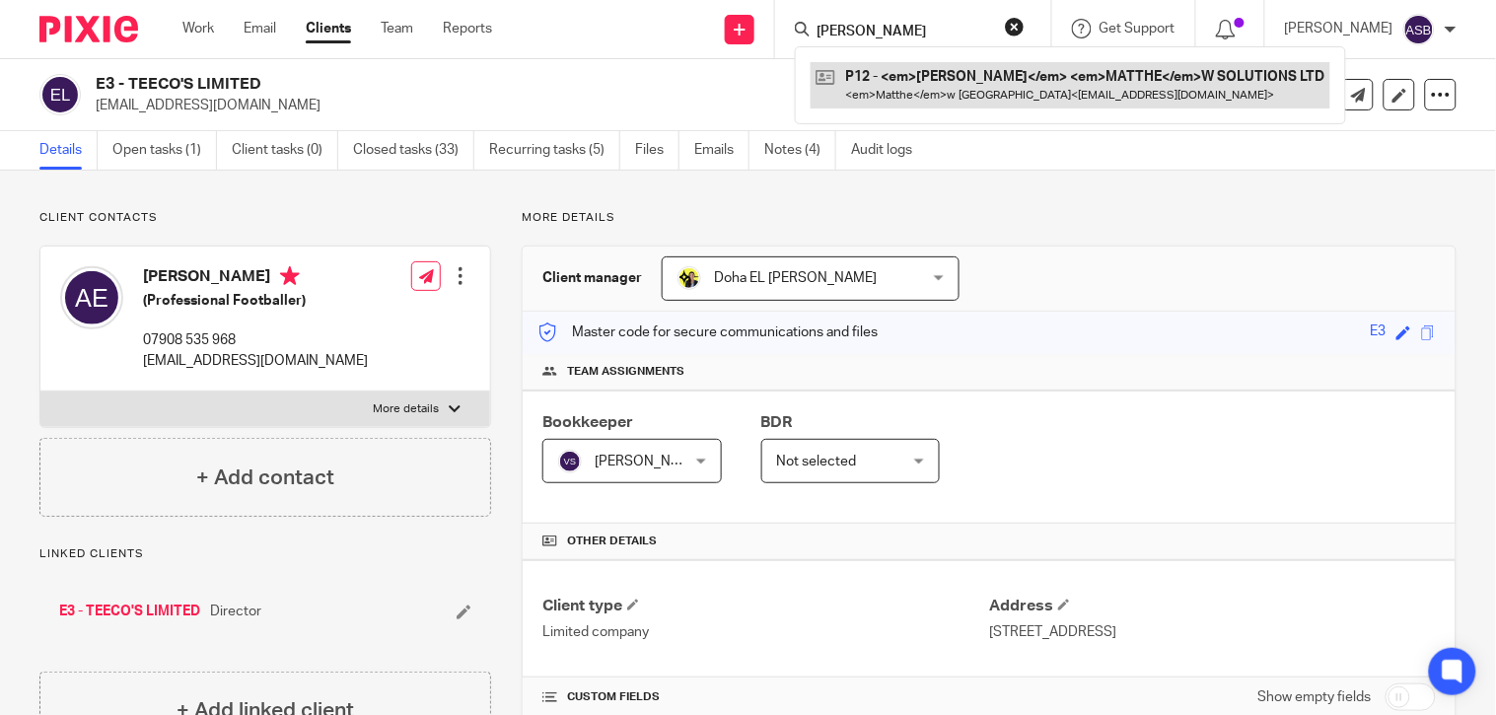
type input "JAMES MATTHE"
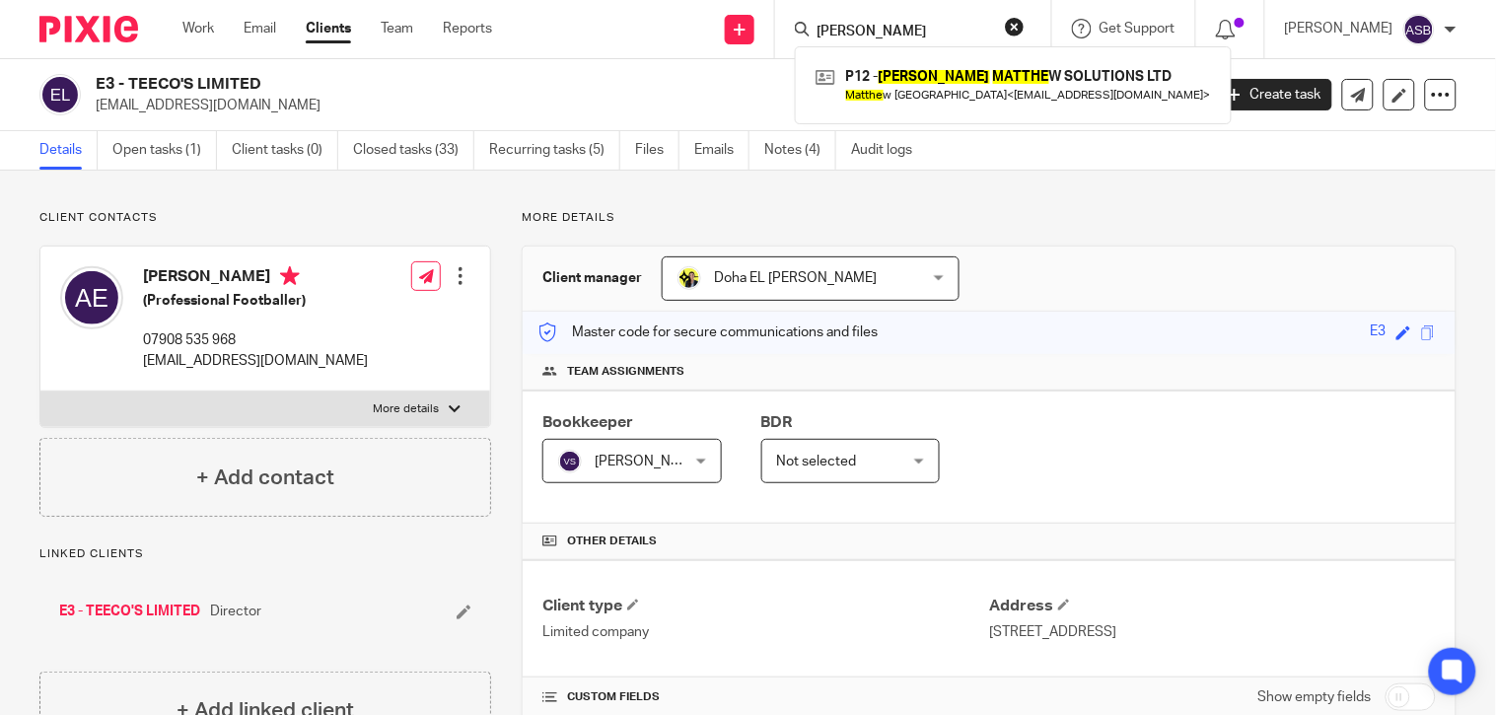
click at [1005, 28] on button "reset" at bounding box center [1015, 27] width 20 height 20
click at [899, 28] on input "Search" at bounding box center [902, 33] width 177 height 18
paste input "E23"
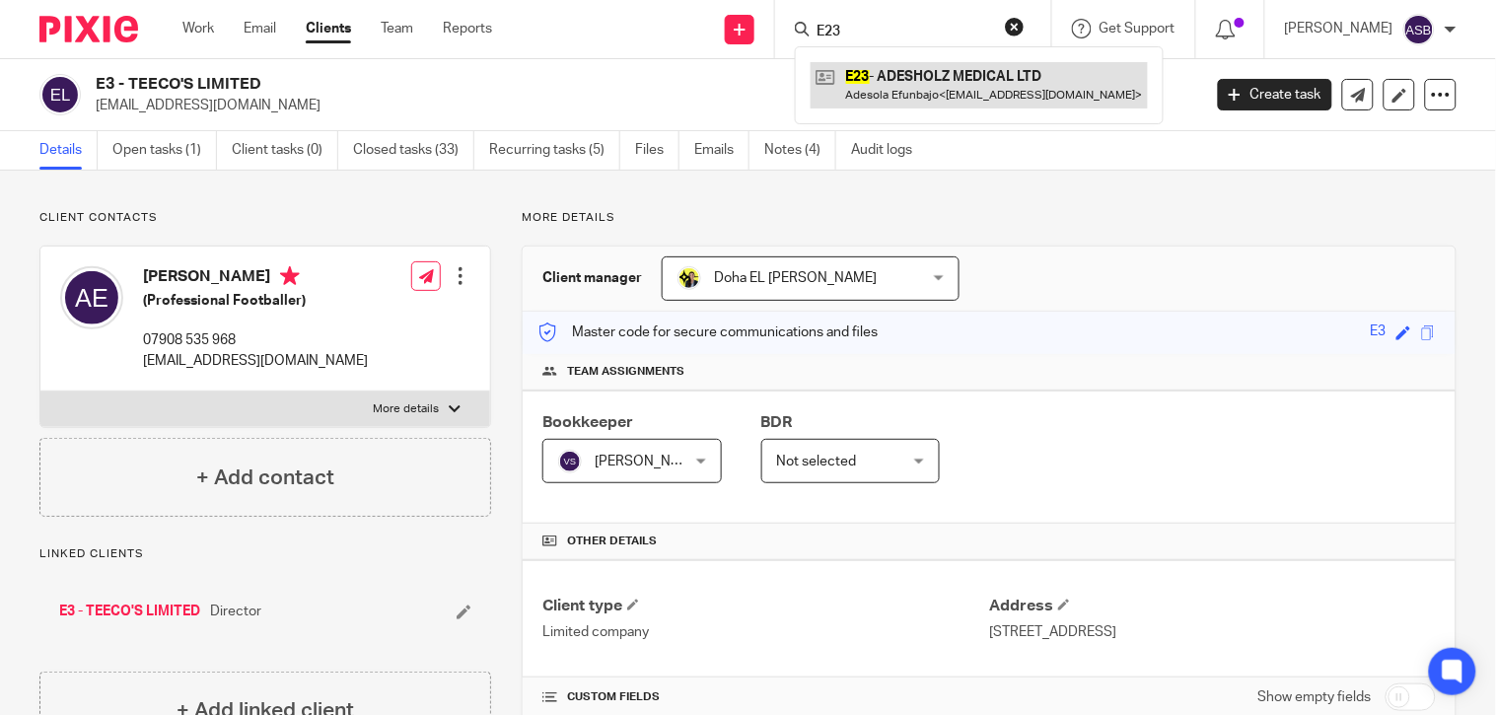
type input "E23"
click at [878, 76] on link at bounding box center [978, 84] width 337 height 45
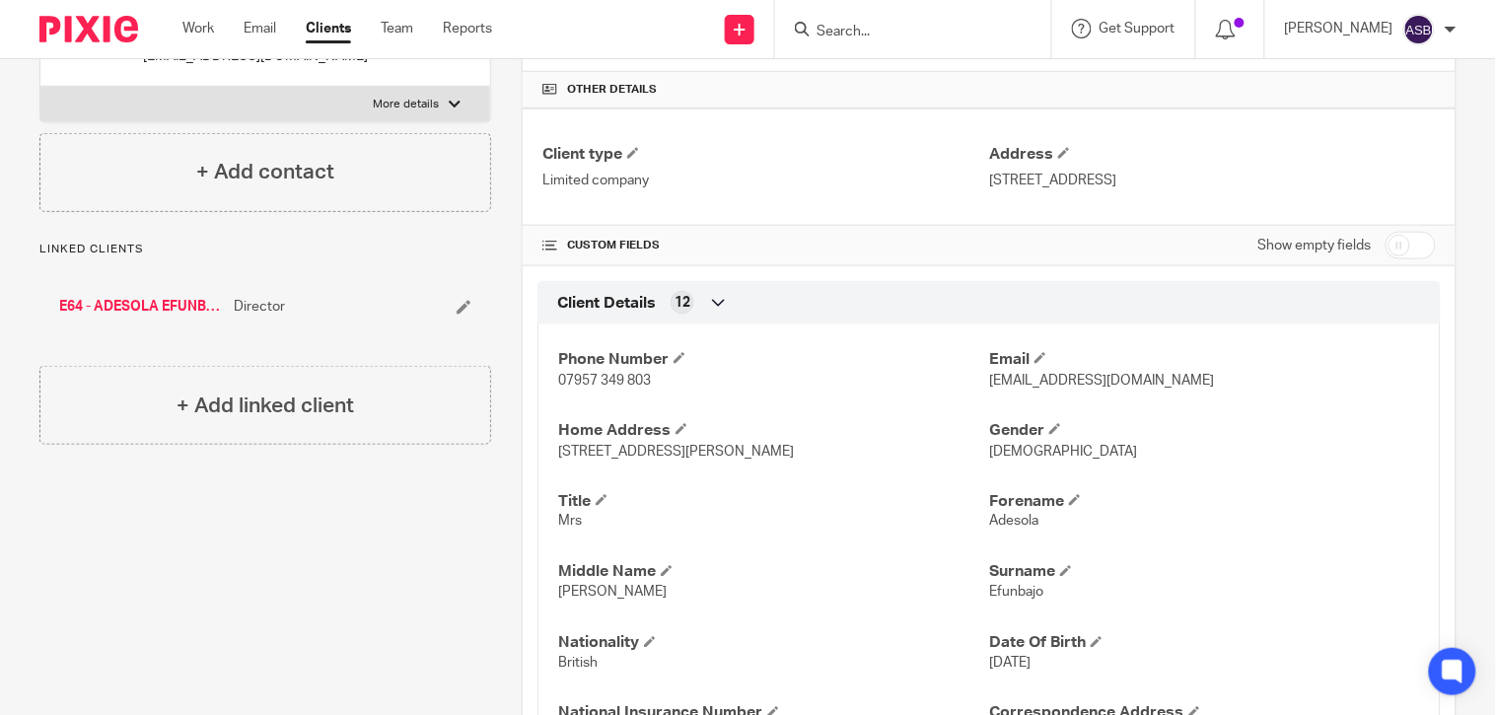
scroll to position [438, 0]
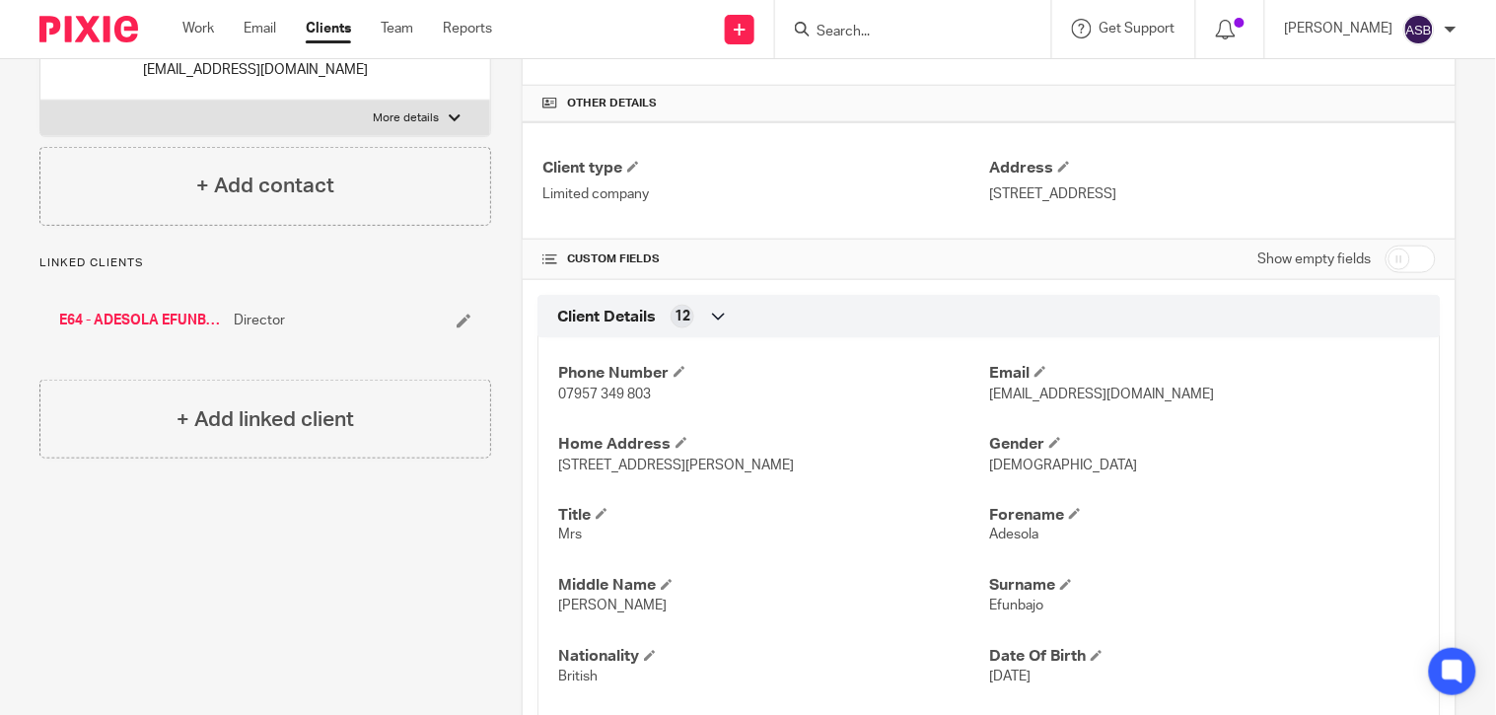
click at [129, 330] on link "E64 - ADESOLA EFUNBAJO" at bounding box center [141, 321] width 165 height 20
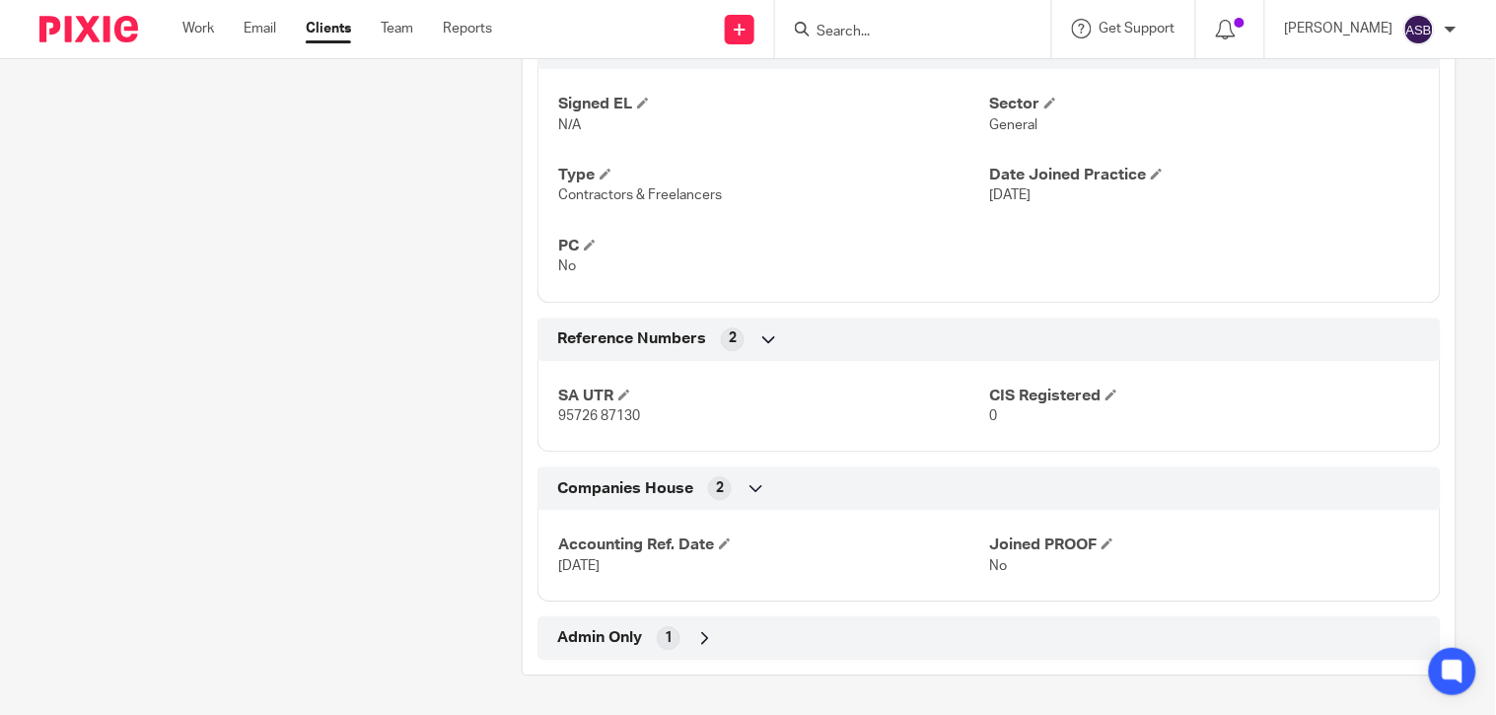
scroll to position [1213, 0]
click at [706, 637] on icon at bounding box center [705, 638] width 20 height 20
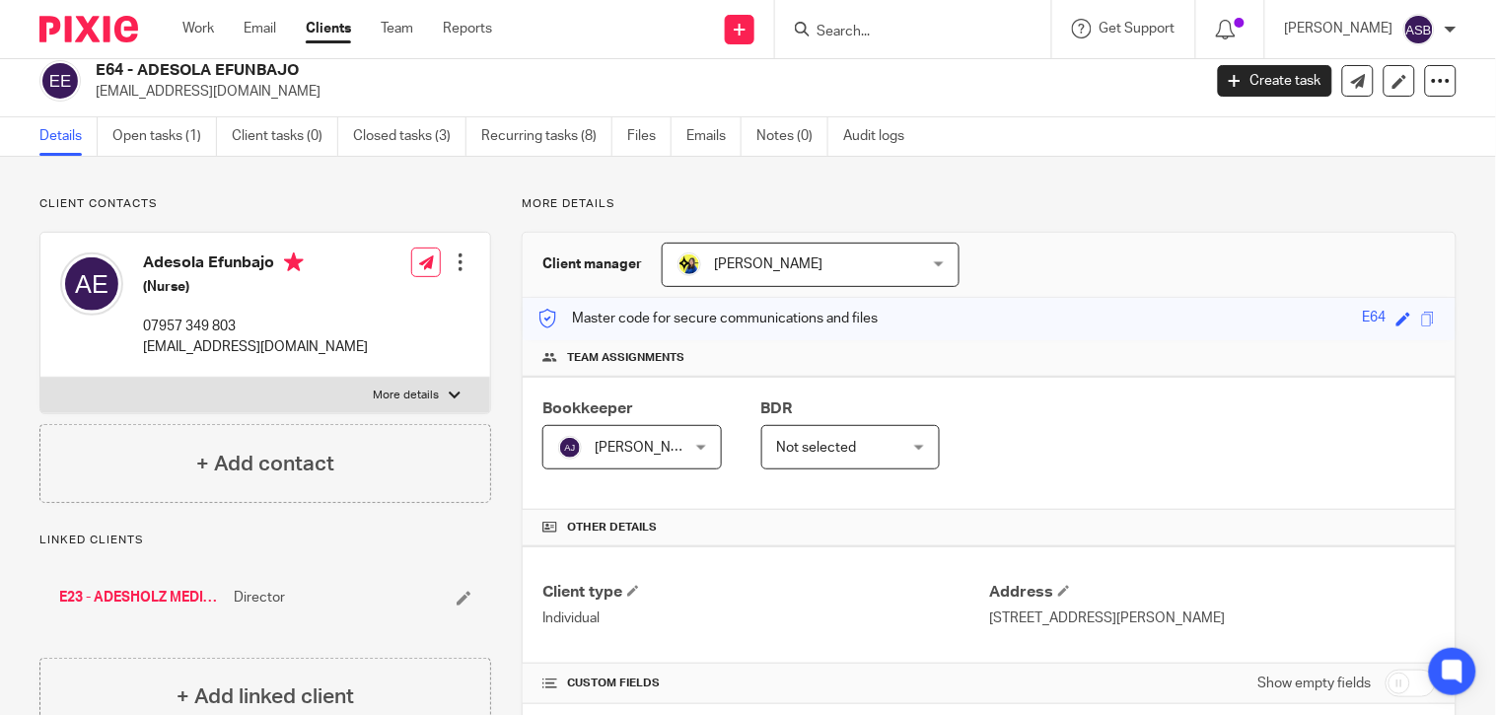
scroll to position [0, 0]
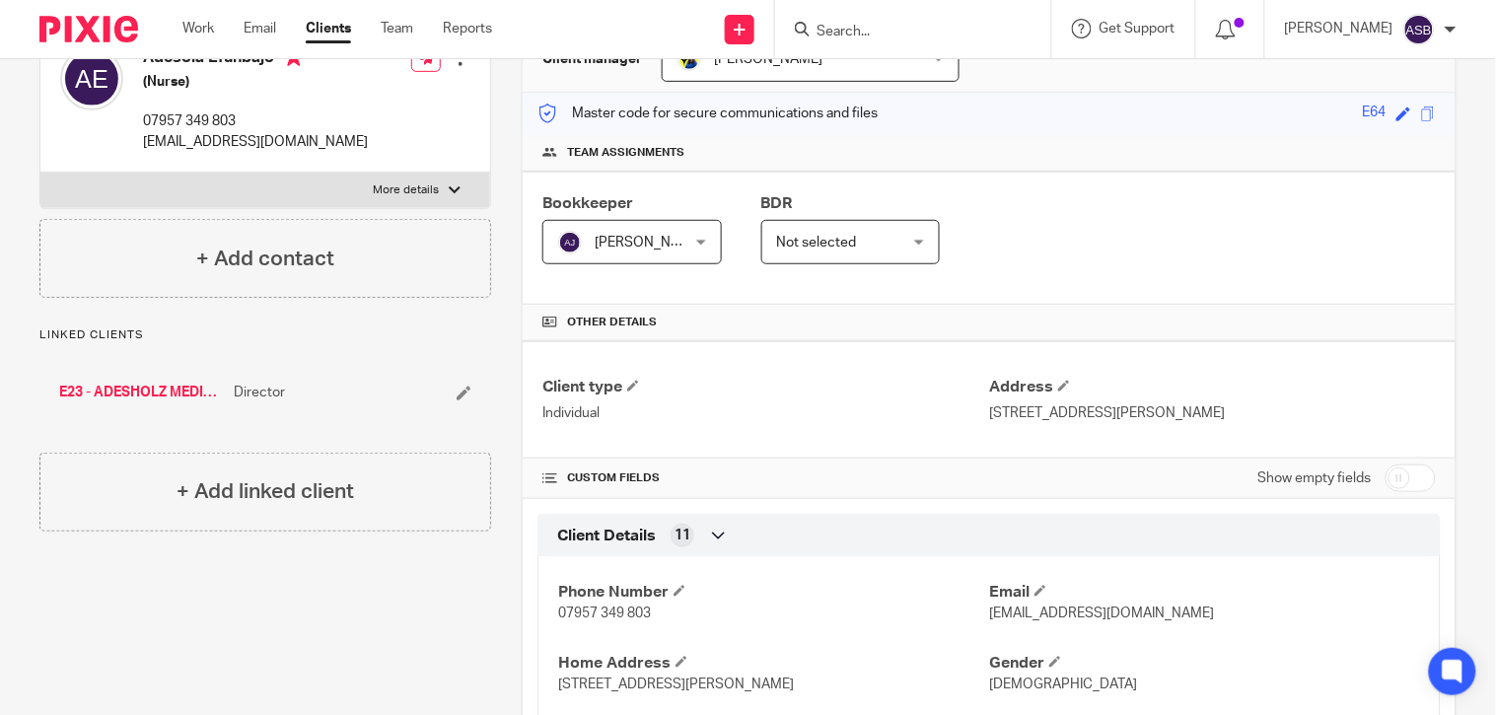
click at [1410, 473] on input "checkbox" at bounding box center [1410, 478] width 50 height 28
checkbox input "true"
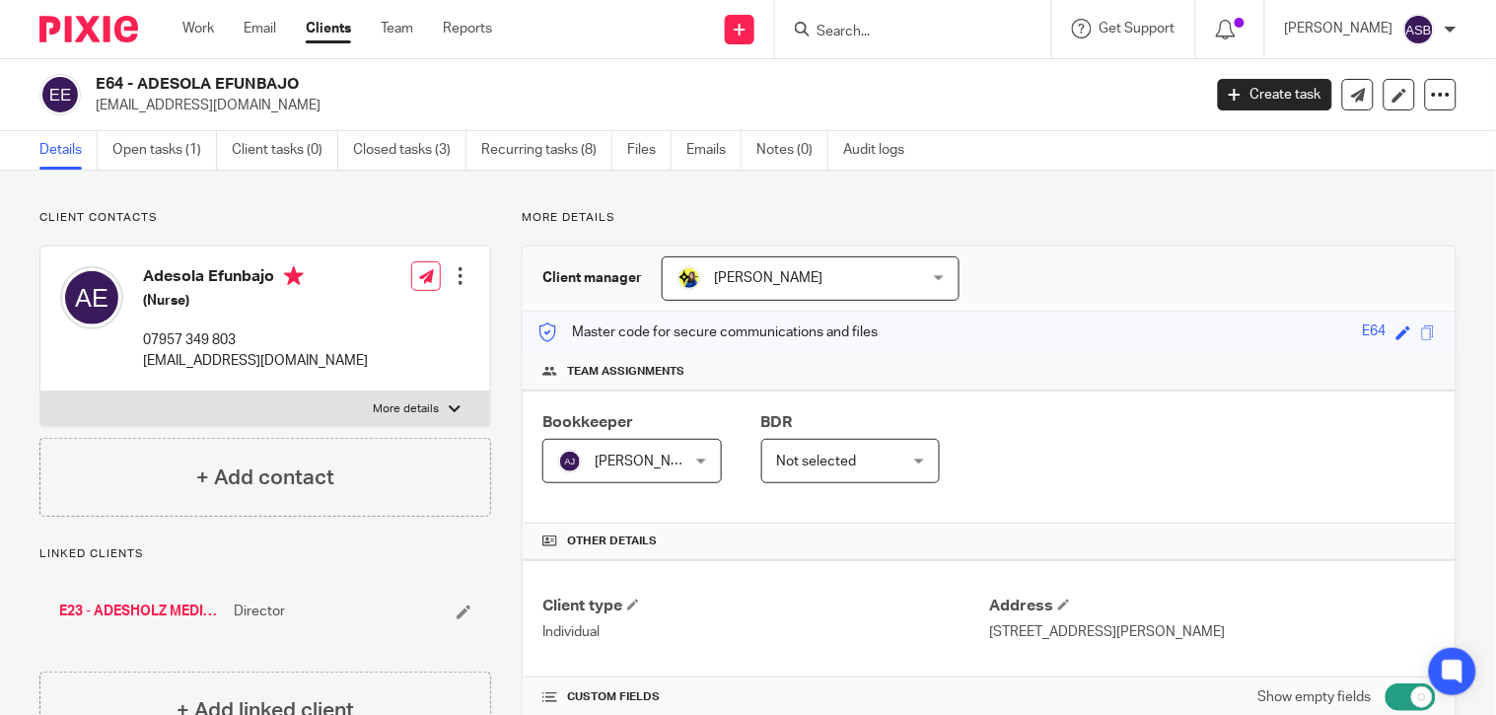
drag, startPoint x: 140, startPoint y: 83, endPoint x: 322, endPoint y: 74, distance: 182.6
click at [322, 74] on h2 "E64 - ADESOLA EFUNBAJO" at bounding box center [533, 84] width 874 height 21
copy h2 "ADESOLA EFUNBAJO"
click at [828, 37] on input "Search" at bounding box center [902, 33] width 177 height 18
paste input "DAXOL LIMITED"
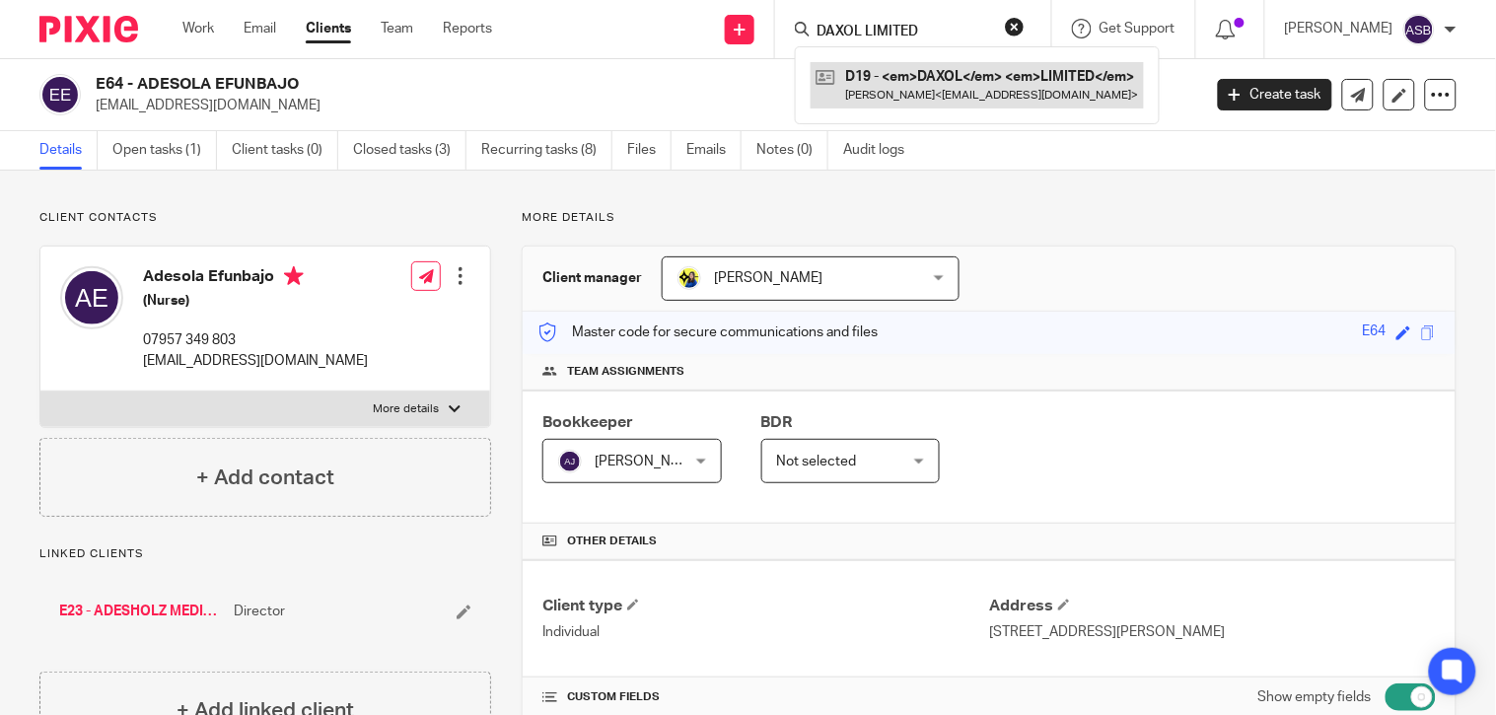
type input "DAXOL LIMITED"
click at [882, 94] on link at bounding box center [976, 84] width 333 height 45
